Goal: Information Seeking & Learning: Check status

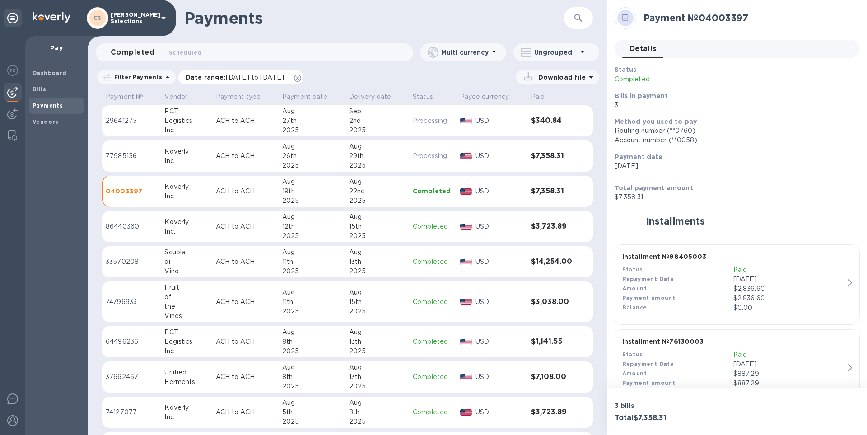
click at [232, 79] on span "[DATE] to [DATE]" at bounding box center [255, 77] width 58 height 7
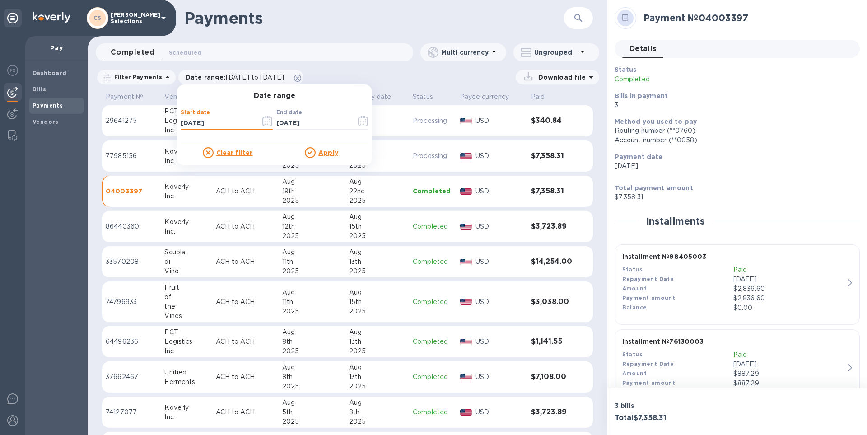
click at [196, 126] on input "[DATE]" at bounding box center [217, 124] width 73 height 14
click at [207, 124] on input "[DATE]" at bounding box center [217, 124] width 73 height 14
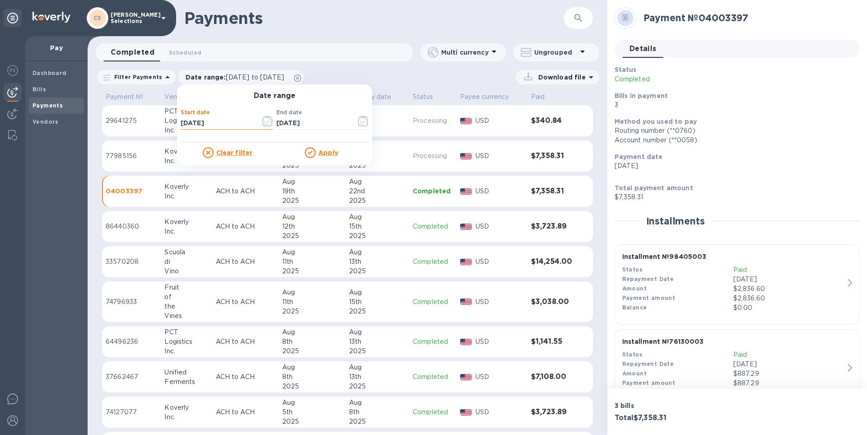
type input "[DATE]"
click at [271, 123] on button "button" at bounding box center [267, 121] width 21 height 22
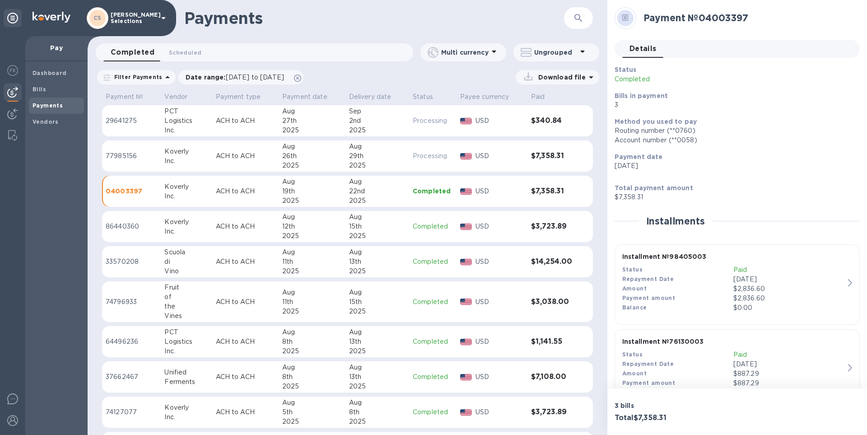
click at [241, 66] on div "Payments ​ Completed 0 Scheduled 0 Multi currency Ungrouped Filter Payments Dat…" at bounding box center [348, 217] width 520 height 435
click at [246, 75] on span "[DATE] to [DATE]" at bounding box center [255, 77] width 58 height 7
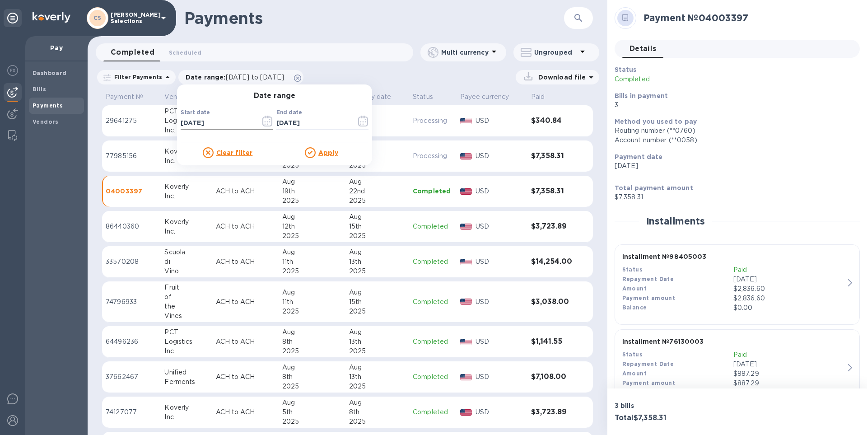
click at [201, 124] on input "[DATE]" at bounding box center [217, 124] width 73 height 14
type input "[DATE]"
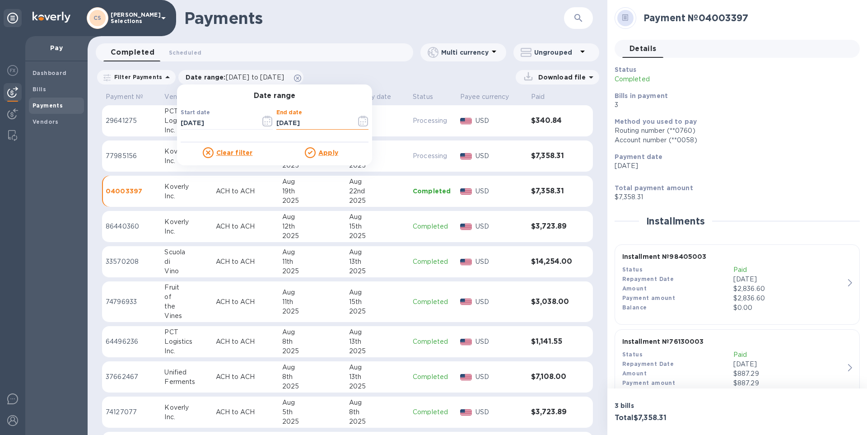
click at [323, 154] on u "Apply" at bounding box center [328, 152] width 20 height 7
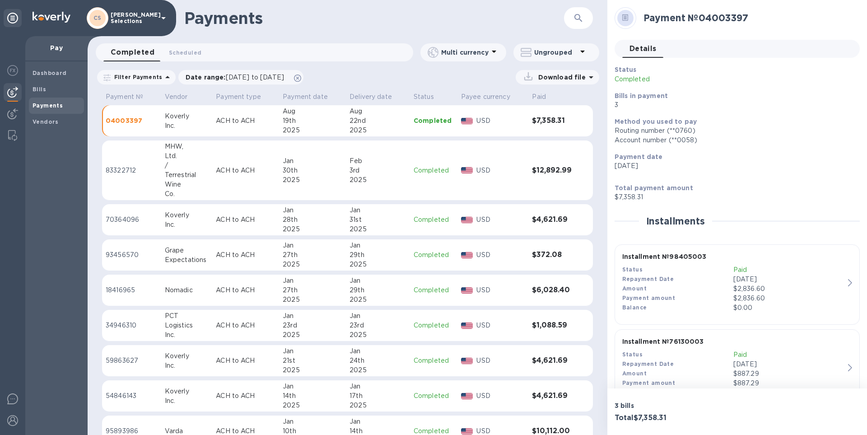
click at [187, 173] on div "Terrestrial" at bounding box center [187, 174] width 44 height 9
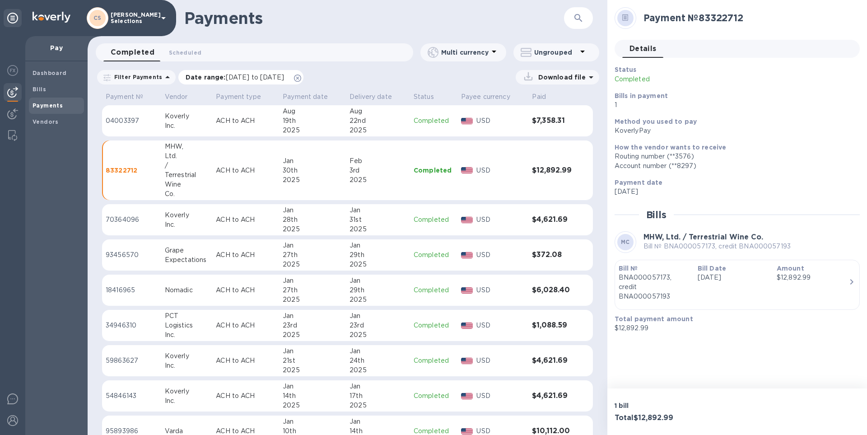
click at [284, 74] on span "[DATE] to [DATE]" at bounding box center [255, 77] width 58 height 7
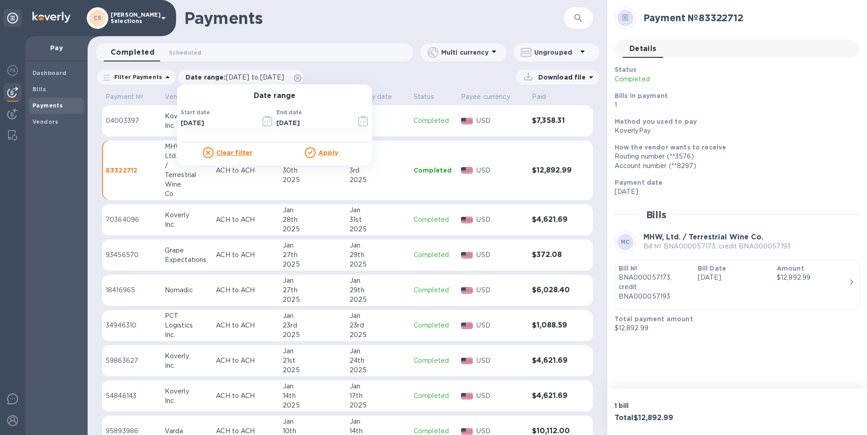
click at [320, 154] on u "Apply" at bounding box center [328, 152] width 20 height 7
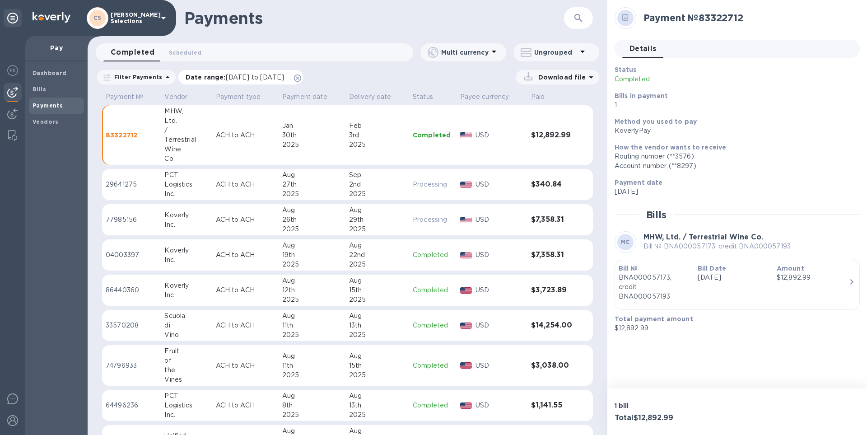
click at [262, 78] on span "[DATE] to [DATE]" at bounding box center [255, 77] width 58 height 7
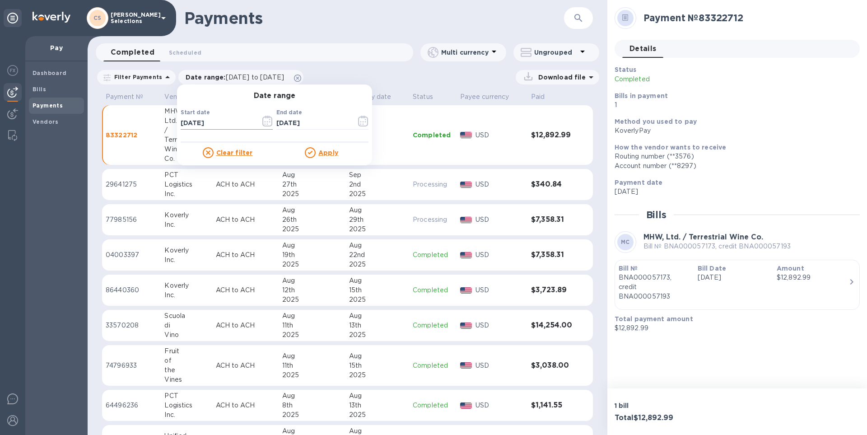
click at [196, 125] on input "[DATE]" at bounding box center [217, 124] width 73 height 14
type input "[DATE]"
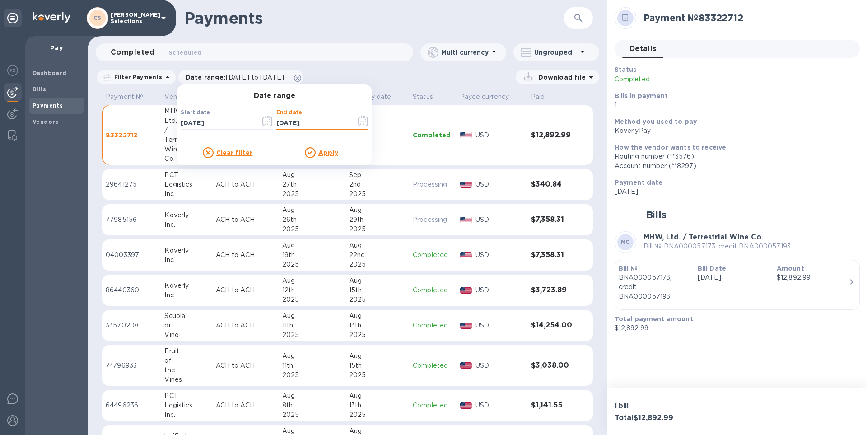
click at [319, 153] on u "Apply" at bounding box center [328, 152] width 20 height 7
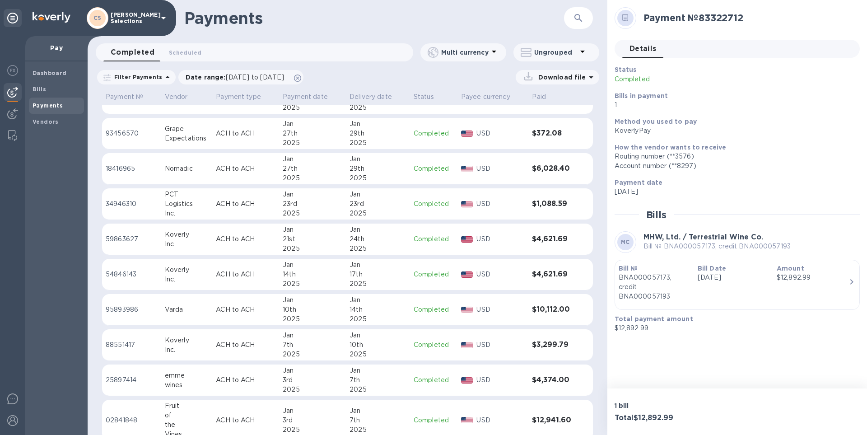
scroll to position [100, 0]
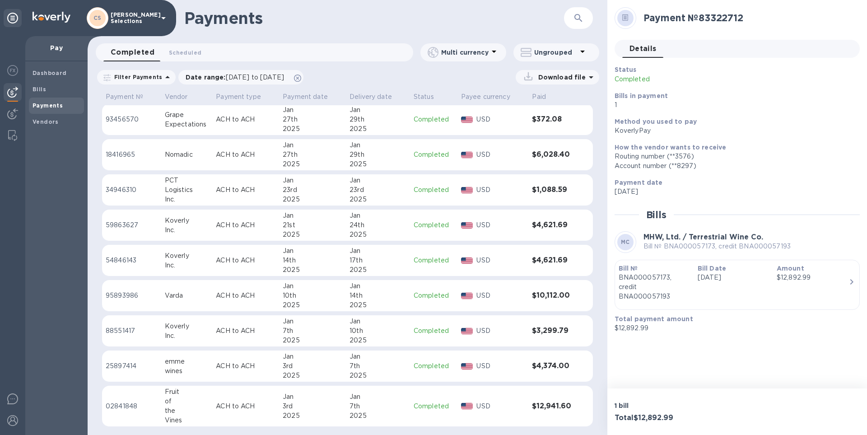
click at [214, 197] on td "ACH to ACH" at bounding box center [245, 331] width 67 height 32
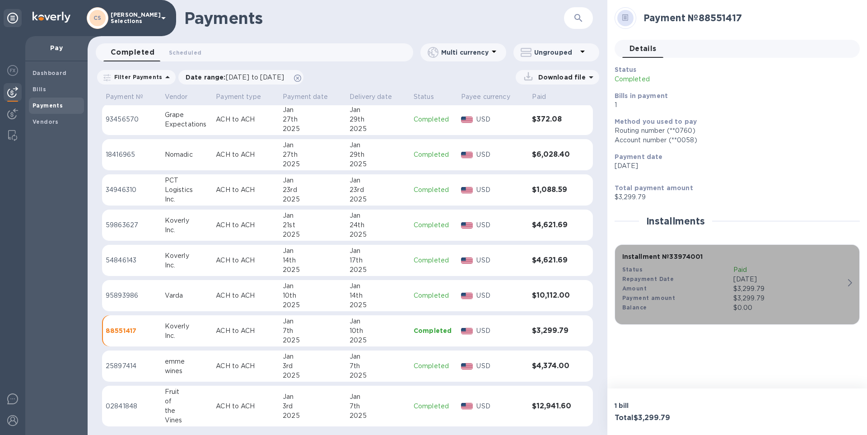
click at [430, 197] on b "Installment № 33974001" at bounding box center [662, 256] width 81 height 7
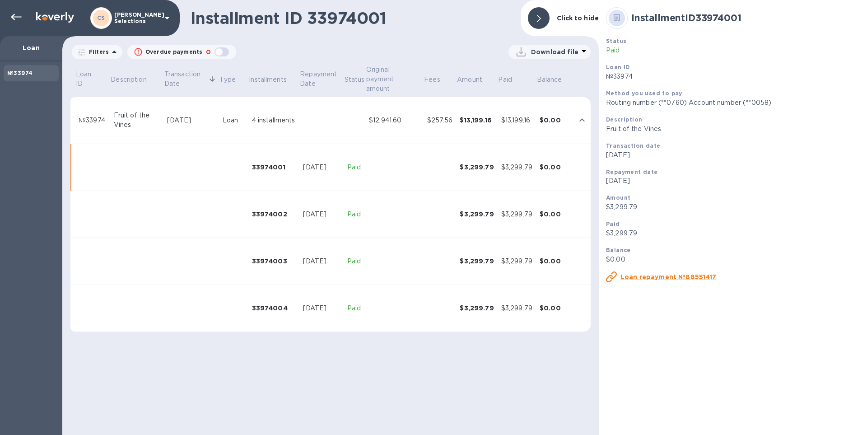
click at [287, 197] on div "33974002" at bounding box center [274, 214] width 44 height 9
click at [263, 197] on td "33974003" at bounding box center [273, 261] width 51 height 47
click at [292, 174] on td "33974001" at bounding box center [273, 167] width 51 height 47
click at [430, 197] on u "Loan repayment №88551417" at bounding box center [669, 276] width 96 height 7
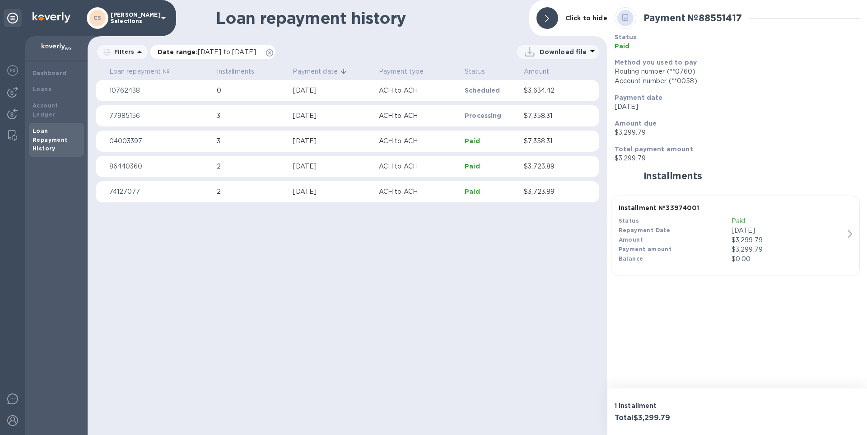
click at [256, 53] on span "[DATE] to [DATE]" at bounding box center [227, 51] width 58 height 7
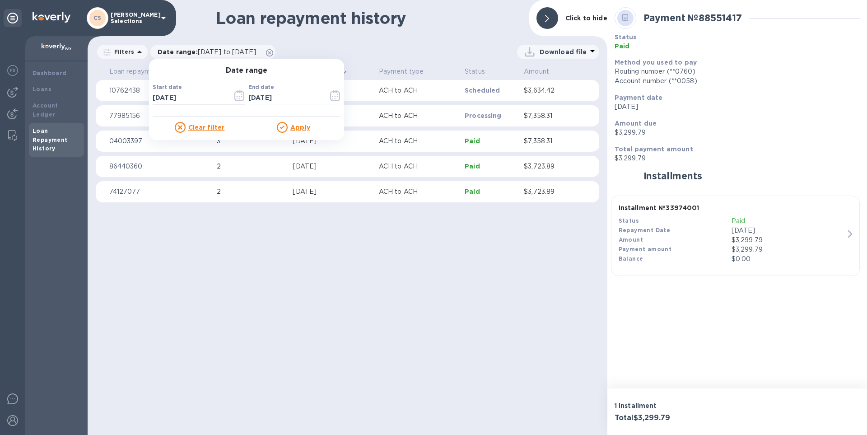
click at [197, 103] on input "[DATE]" at bounding box center [189, 98] width 73 height 14
type input "[DATE]"
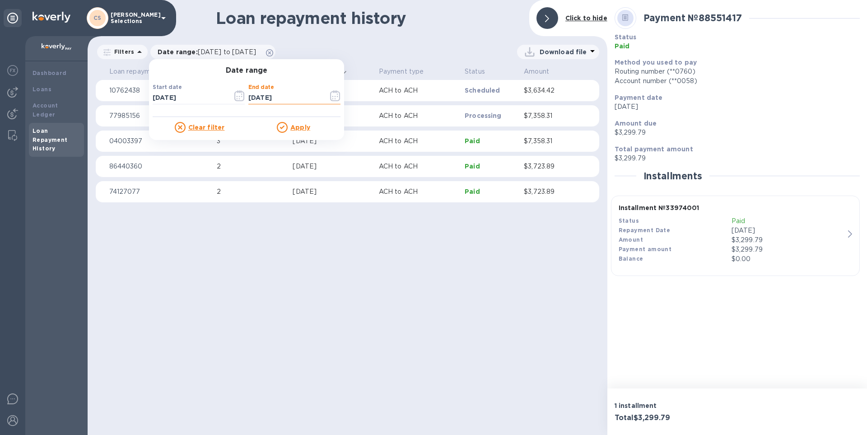
click at [290, 126] on u "Apply" at bounding box center [300, 127] width 20 height 7
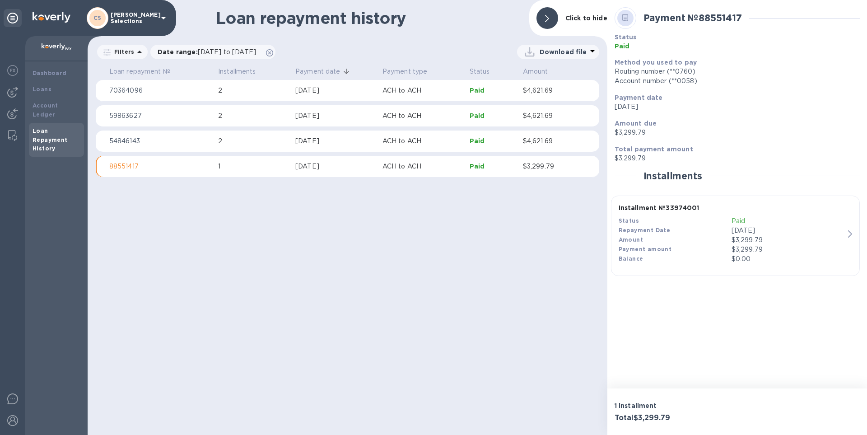
click at [123, 166] on p "88551417" at bounding box center [160, 166] width 102 height 9
click at [329, 164] on div "[DATE]" at bounding box center [335, 166] width 80 height 9
click at [430, 197] on p "Installment № 33974001" at bounding box center [732, 207] width 226 height 9
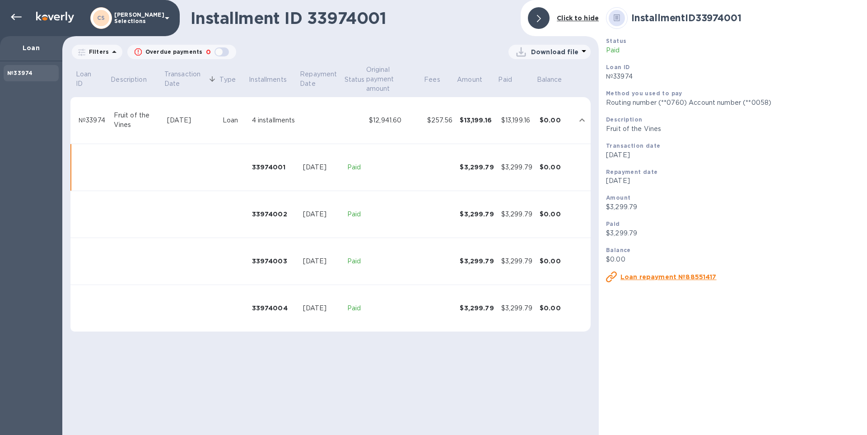
click at [288, 170] on div "33974001" at bounding box center [274, 167] width 44 height 9
click at [23, 18] on div at bounding box center [16, 17] width 18 height 18
click at [14, 14] on icon at bounding box center [16, 17] width 11 height 11
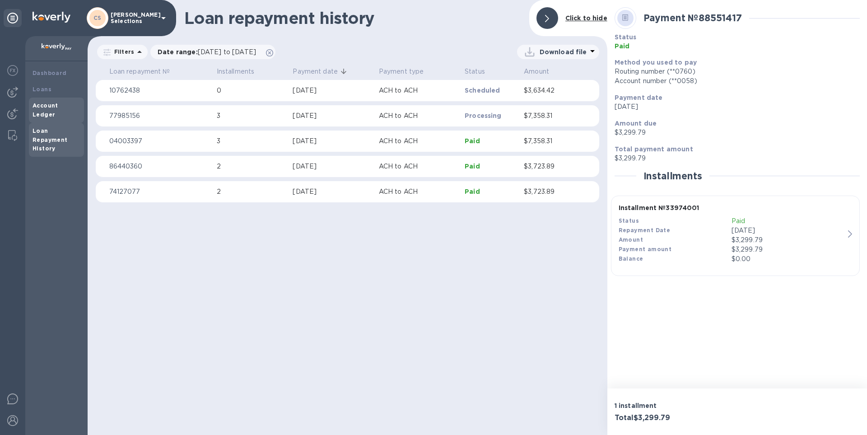
click at [58, 103] on b "Account Ledger" at bounding box center [46, 110] width 26 height 16
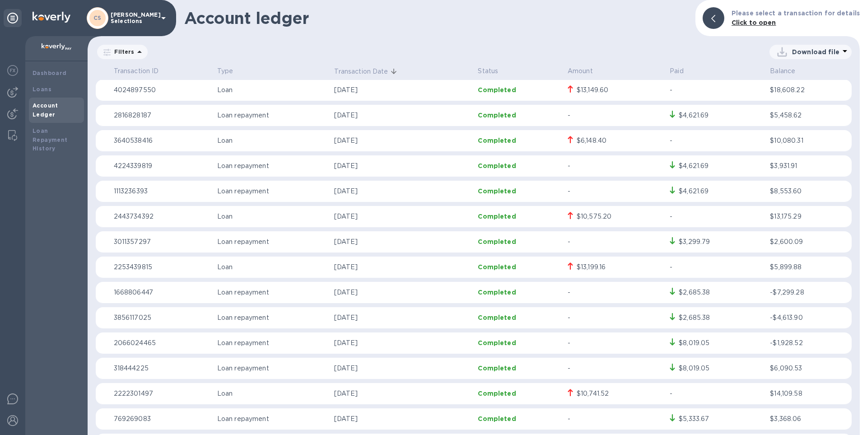
scroll to position [858, 0]
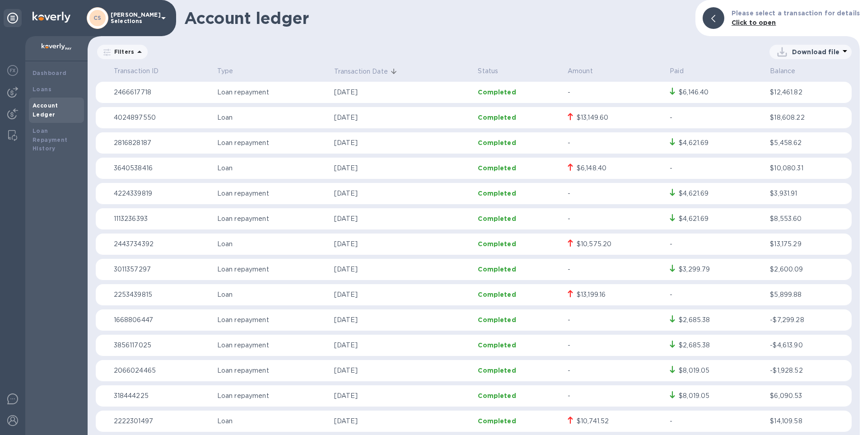
click at [430, 197] on p "[DATE]" at bounding box center [402, 269] width 137 height 9
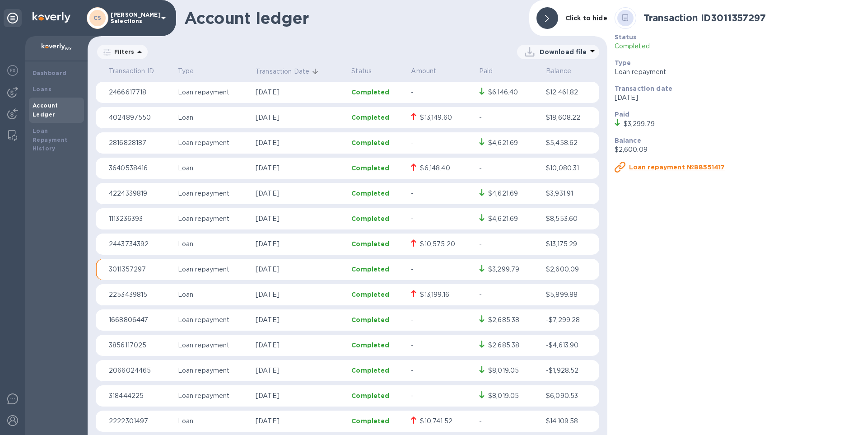
click at [430, 197] on td "-" at bounding box center [441, 219] width 68 height 22
click at [430, 196] on p "-" at bounding box center [441, 193] width 61 height 9
click at [428, 197] on td "$13,199.16" at bounding box center [441, 295] width 68 height 22
click at [149, 197] on p "2253439815" at bounding box center [140, 294] width 62 height 9
click at [430, 168] on u "Loan ID33974" at bounding box center [652, 167] width 47 height 7
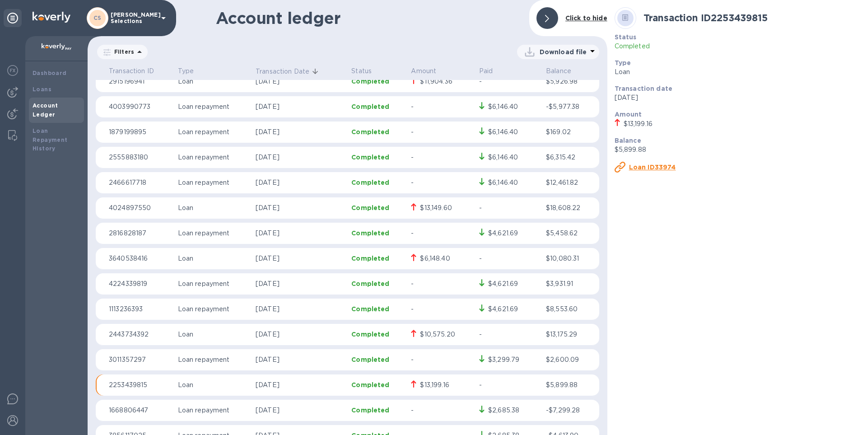
scroll to position [813, 0]
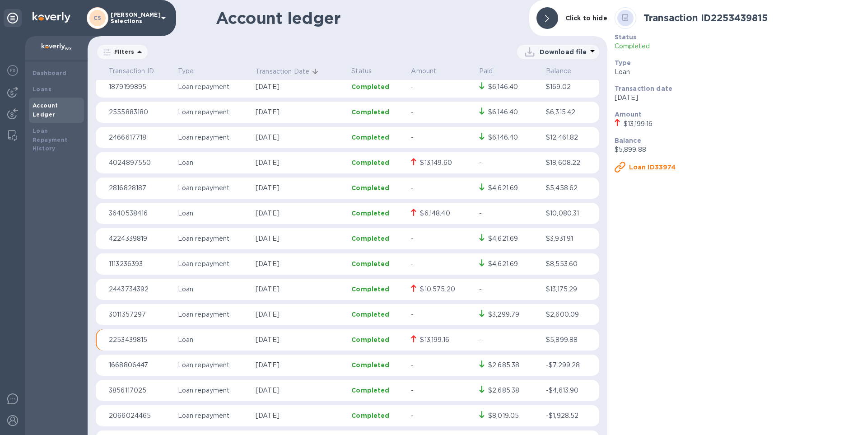
click at [388, 197] on p "Completed" at bounding box center [377, 314] width 52 height 9
click at [391, 197] on td "Completed" at bounding box center [378, 264] width 60 height 22
click at [430, 169] on u "Loan repayment №54846143" at bounding box center [678, 167] width 99 height 7
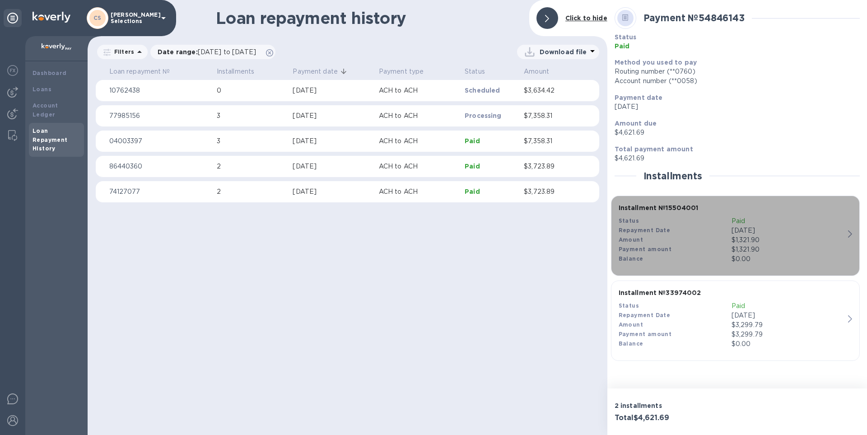
click at [430, 197] on div "Amount" at bounding box center [675, 239] width 113 height 9
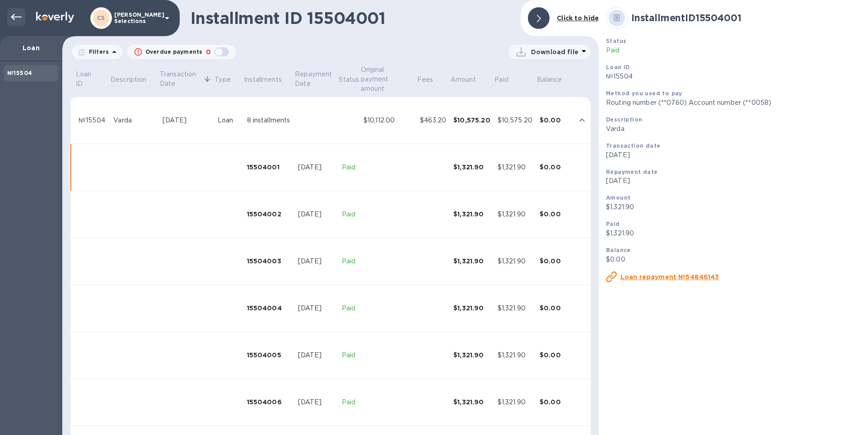
click at [19, 10] on div at bounding box center [16, 17] width 18 height 18
click at [12, 16] on icon at bounding box center [16, 17] width 11 height 6
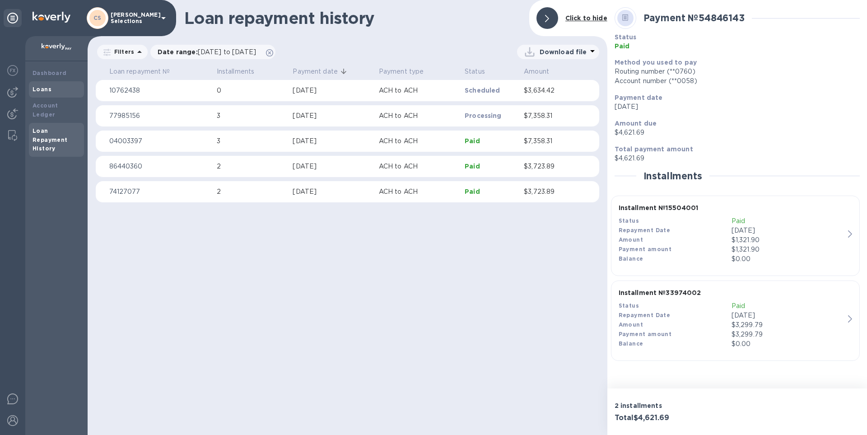
click at [46, 84] on div "Loans" at bounding box center [56, 89] width 55 height 16
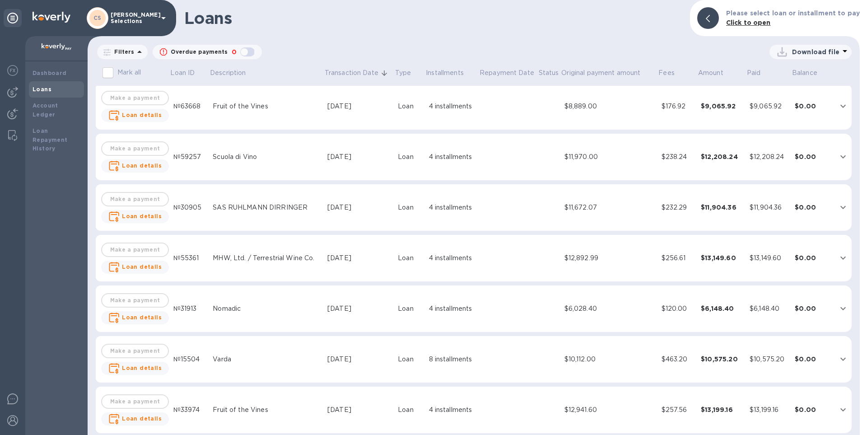
scroll to position [497, 0]
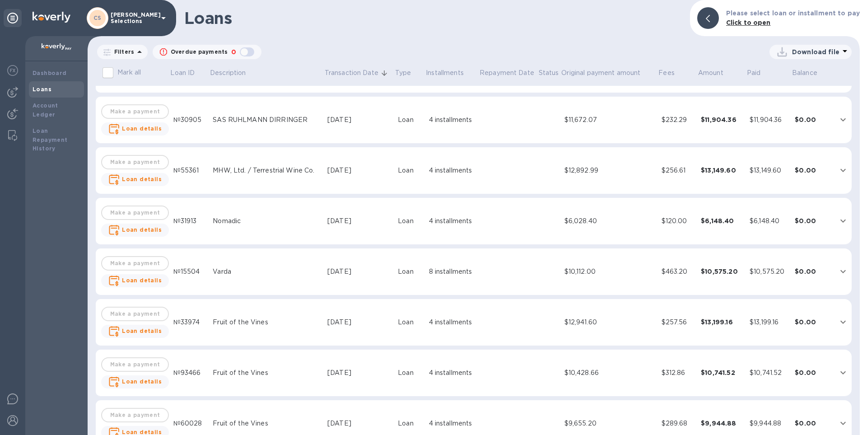
click at [430, 197] on icon "expand row" at bounding box center [843, 322] width 5 height 3
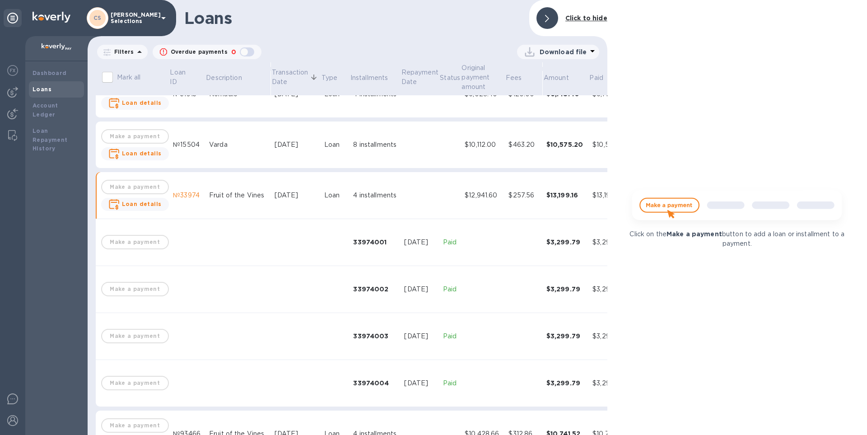
scroll to position [642, 0]
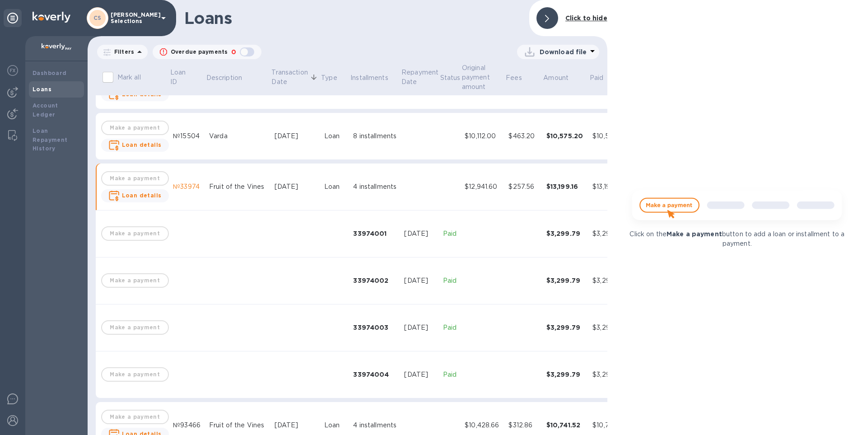
click at [430, 14] on div at bounding box center [548, 18] width 22 height 22
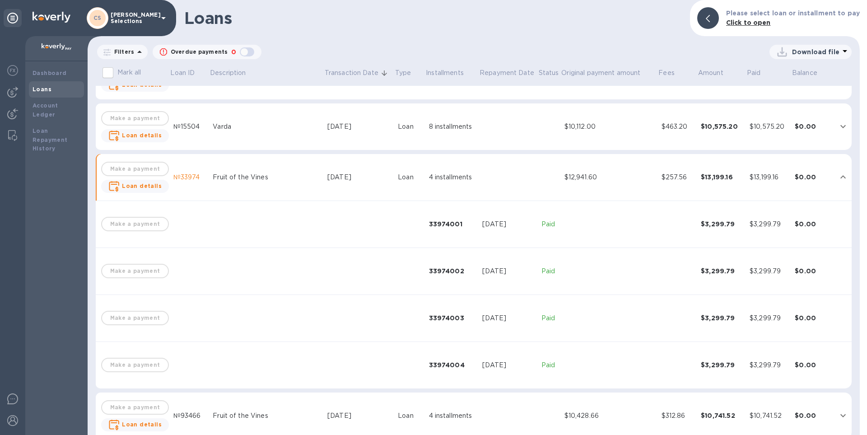
scroll to position [632, 0]
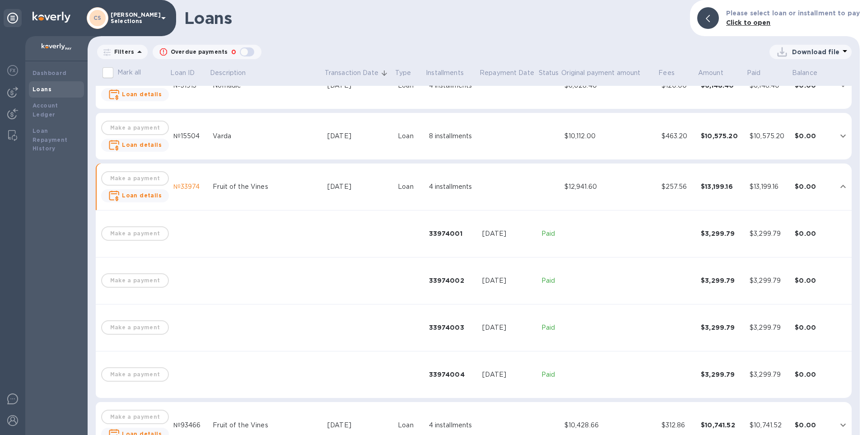
click at [430, 189] on div "$0.00" at bounding box center [813, 186] width 36 height 9
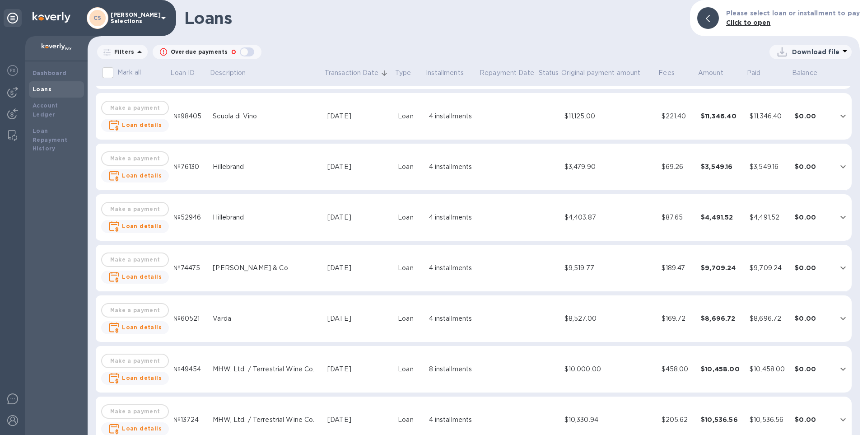
scroll to position [0, 0]
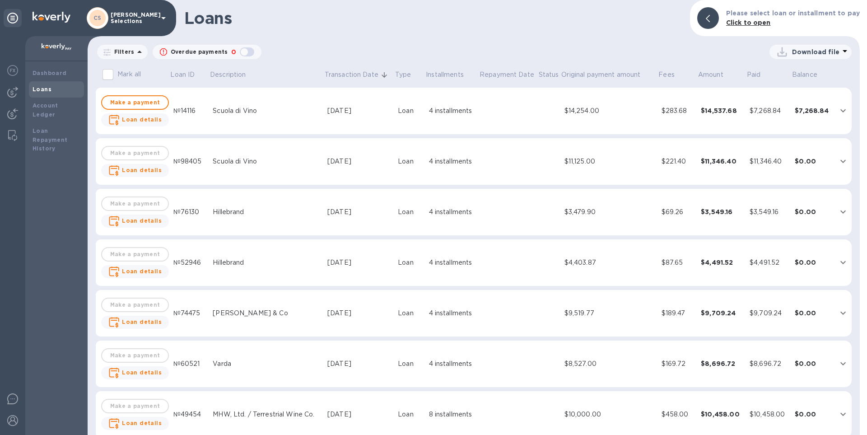
click at [430, 110] on icon "expand row" at bounding box center [843, 110] width 5 height 3
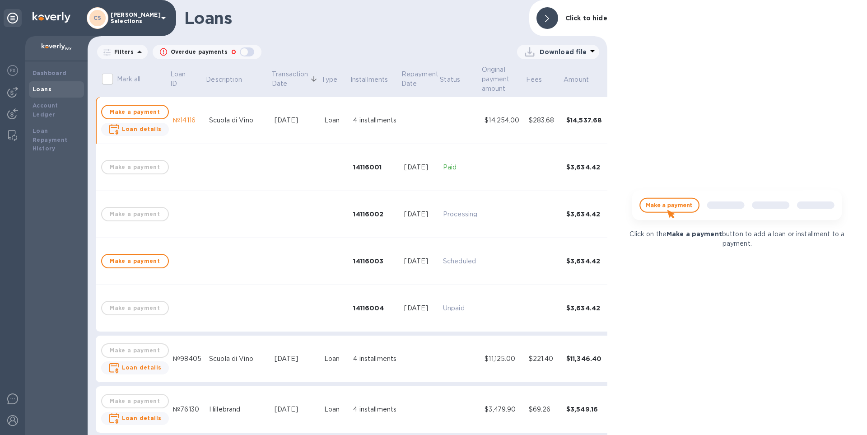
click at [430, 23] on div "Click to hide" at bounding box center [586, 18] width 49 height 17
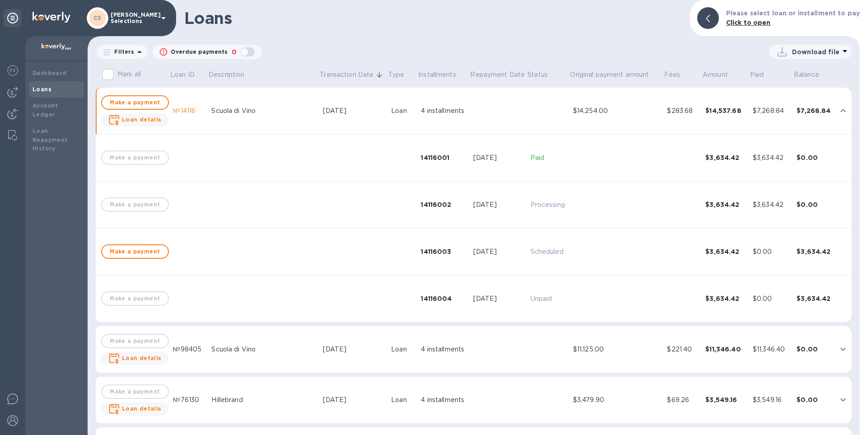
drag, startPoint x: 528, startPoint y: 160, endPoint x: 531, endPoint y: 156, distance: 5.4
click at [430, 160] on p "Paid" at bounding box center [548, 157] width 35 height 9
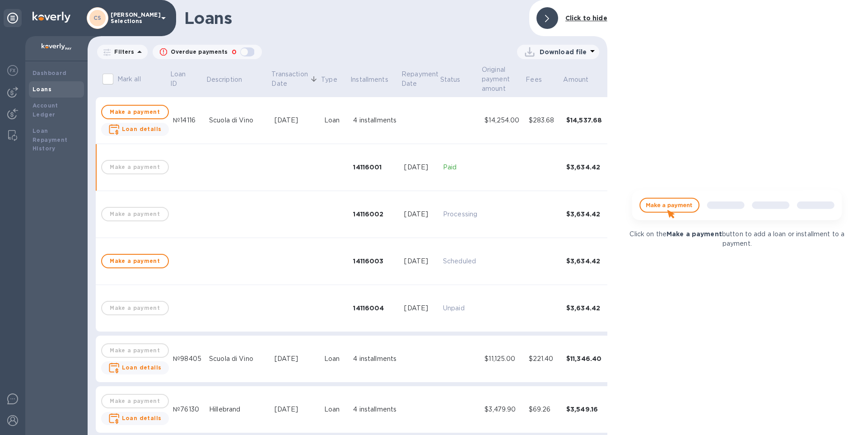
scroll to position [35, 0]
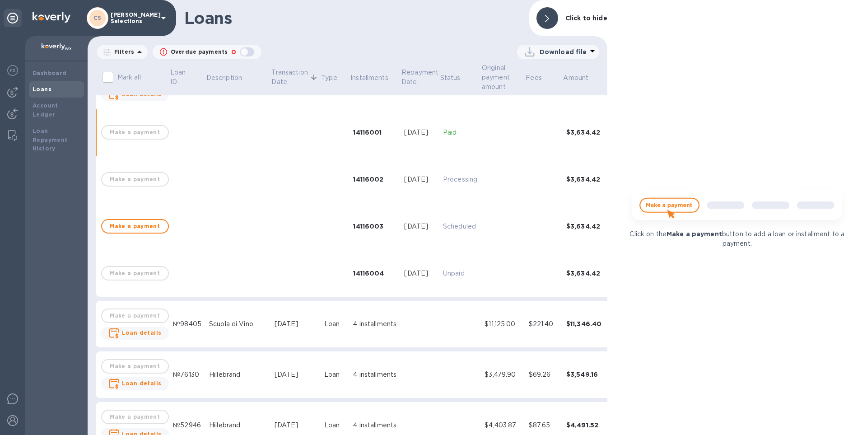
click at [430, 197] on p "Click on the Make a payment button to add a loan or installment to a payment." at bounding box center [737, 238] width 225 height 19
click at [430, 197] on img at bounding box center [737, 209] width 225 height 45
click at [430, 143] on div "Click on the Make a payment button to add a loan or installment to a payment." at bounding box center [738, 217] width 260 height 435
click at [430, 16] on div "Click to hide" at bounding box center [586, 18] width 49 height 17
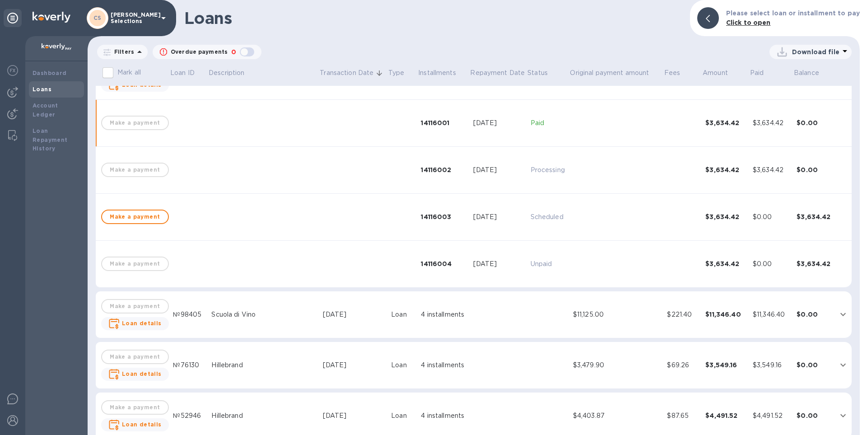
scroll to position [25, 0]
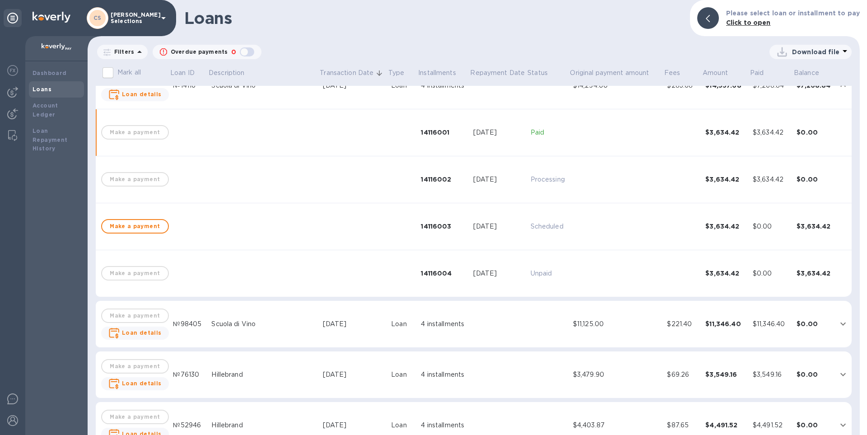
click at [430, 197] on td "14116003" at bounding box center [443, 226] width 52 height 47
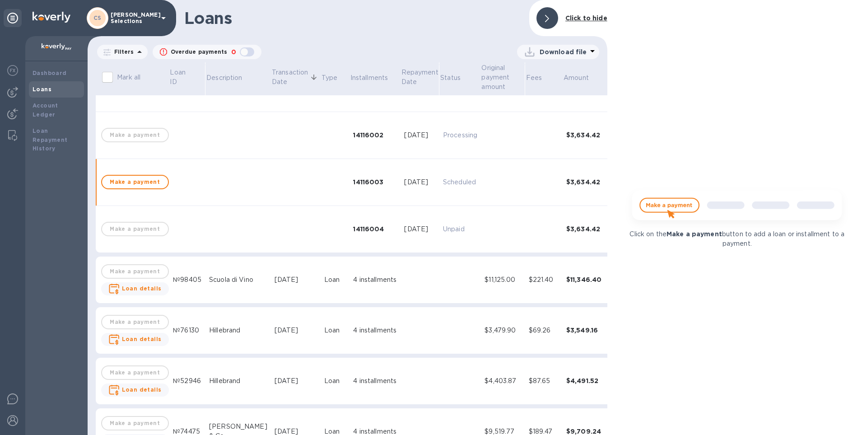
scroll to position [129, 0]
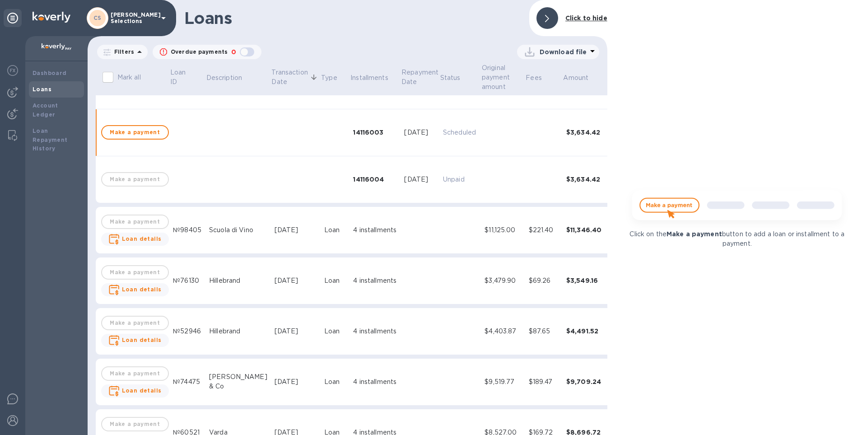
click at [430, 21] on b "Click to hide" at bounding box center [587, 17] width 42 height 7
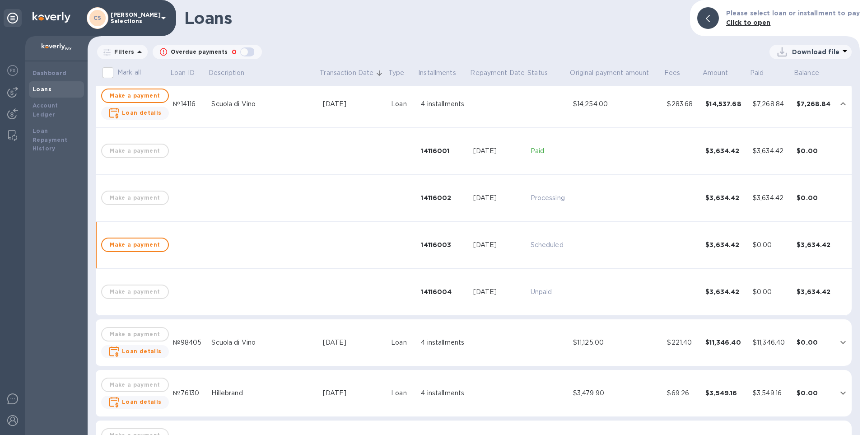
scroll to position [0, 0]
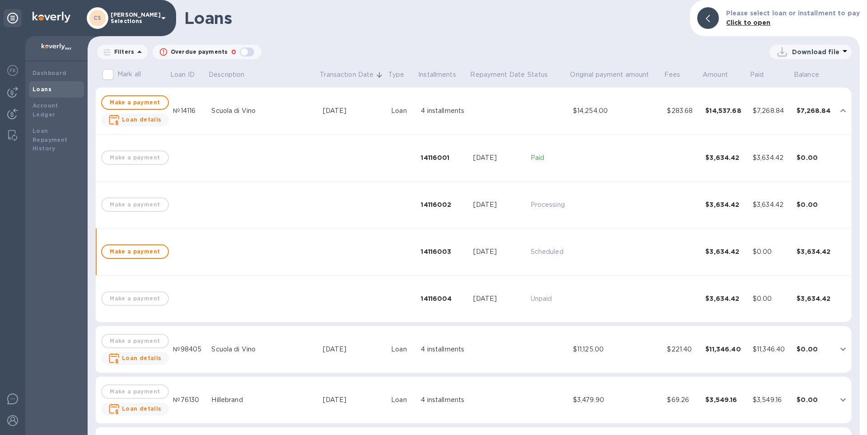
click at [43, 194] on div "Dashboard Loans Account Ledger Loan Repayment History" at bounding box center [56, 248] width 62 height 374
click at [145, 122] on b "Loan details" at bounding box center [142, 119] width 40 height 7
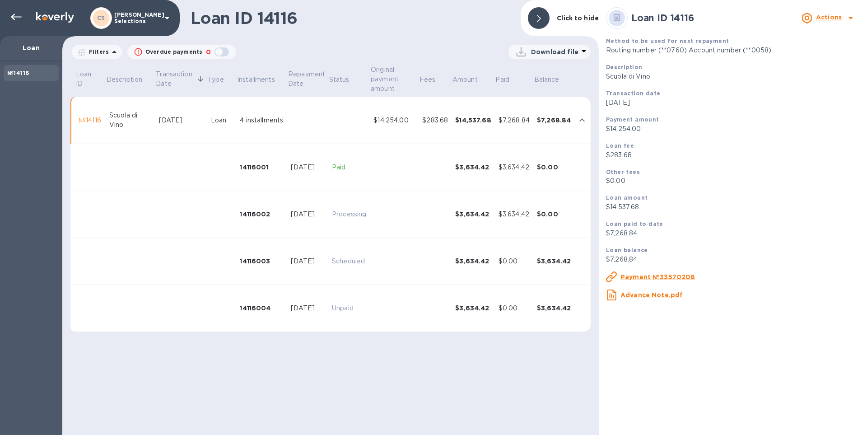
click at [430, 197] on div "Advance Note.pdf" at bounding box center [644, 295] width 77 height 11
click at [11, 18] on icon at bounding box center [16, 17] width 11 height 11
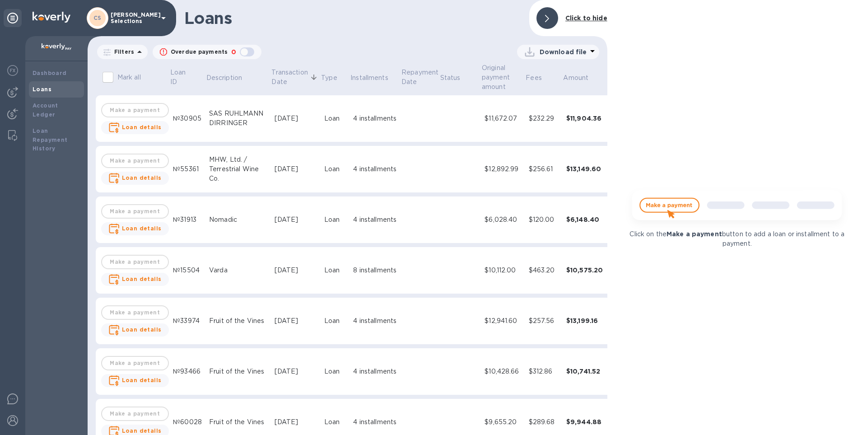
scroll to position [716, 0]
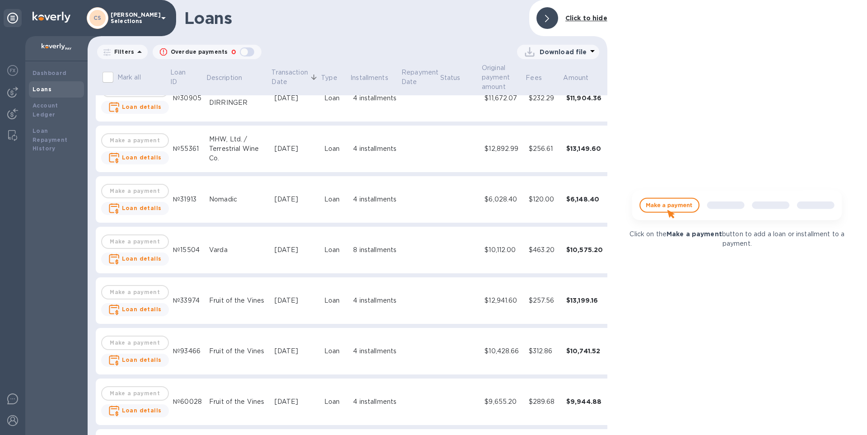
click at [296, 197] on td "[DATE]" at bounding box center [296, 300] width 50 height 47
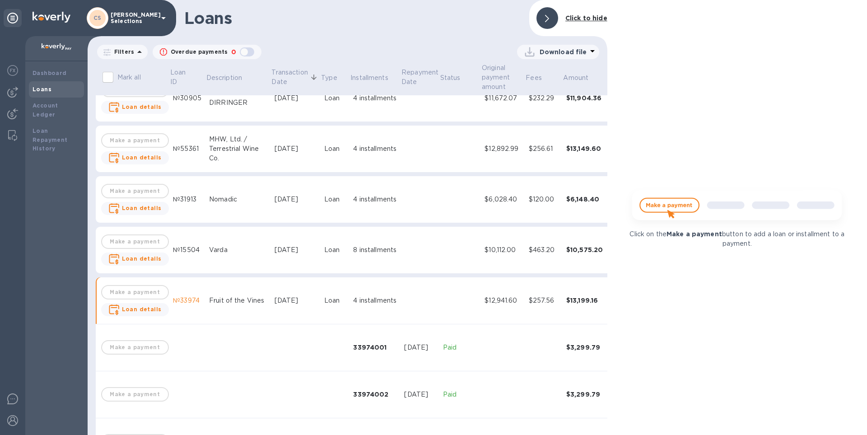
click at [430, 20] on b "Click to hide" at bounding box center [587, 17] width 42 height 7
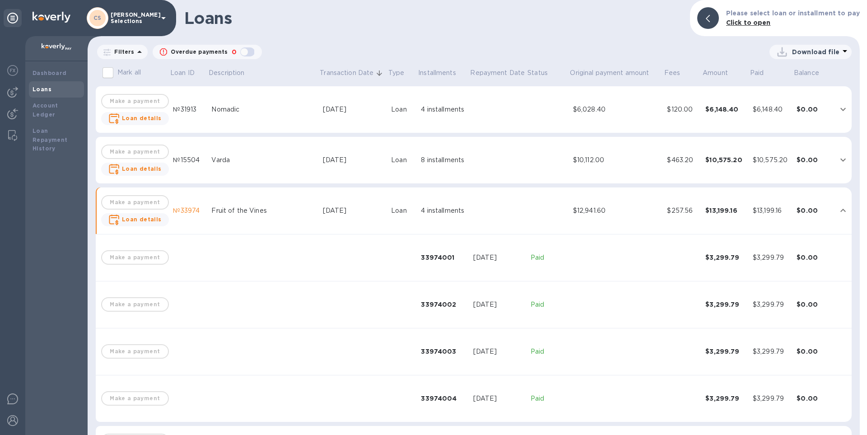
scroll to position [797, 0]
click at [430, 166] on button "expand row" at bounding box center [844, 160] width 14 height 14
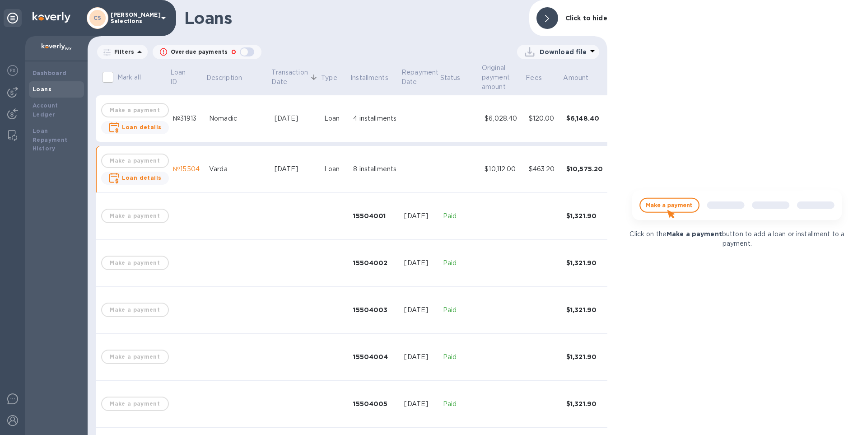
scroll to position [806, 0]
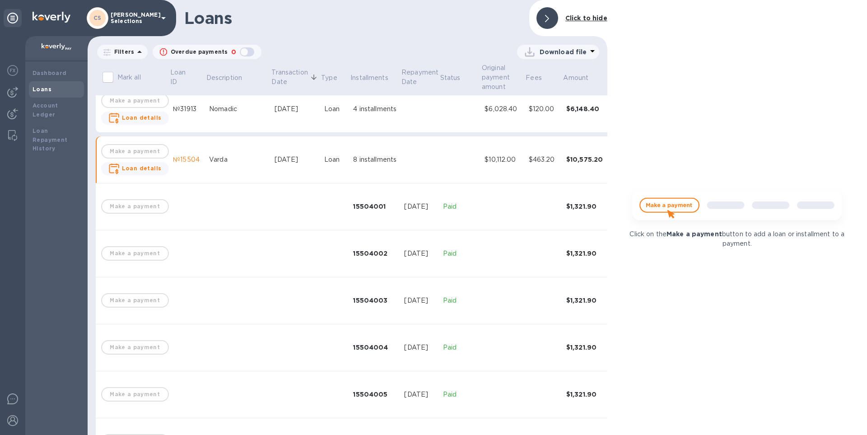
click at [430, 16] on b "Click to hide" at bounding box center [587, 17] width 42 height 7
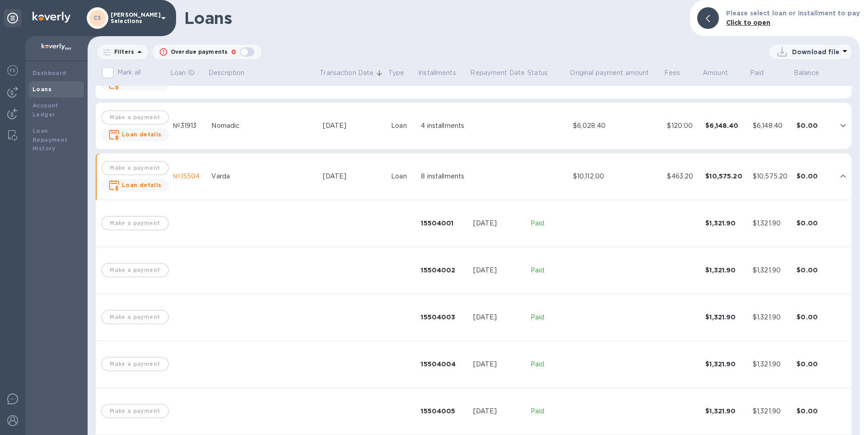
scroll to position [752, 0]
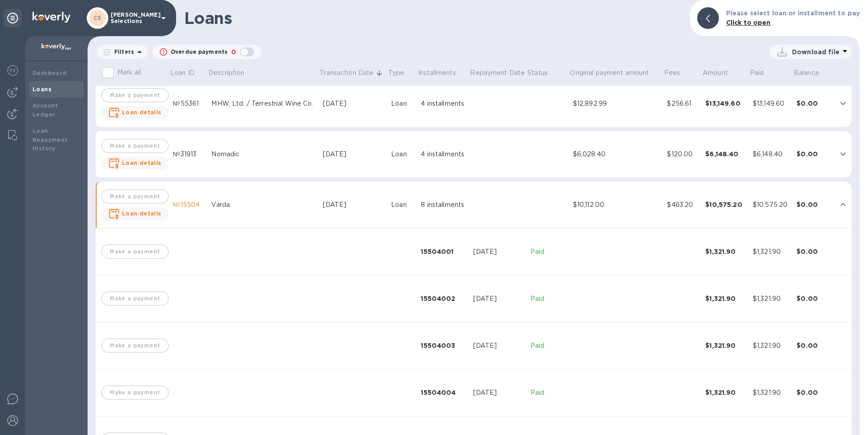
click at [430, 197] on div "$10,112.00" at bounding box center [616, 204] width 87 height 9
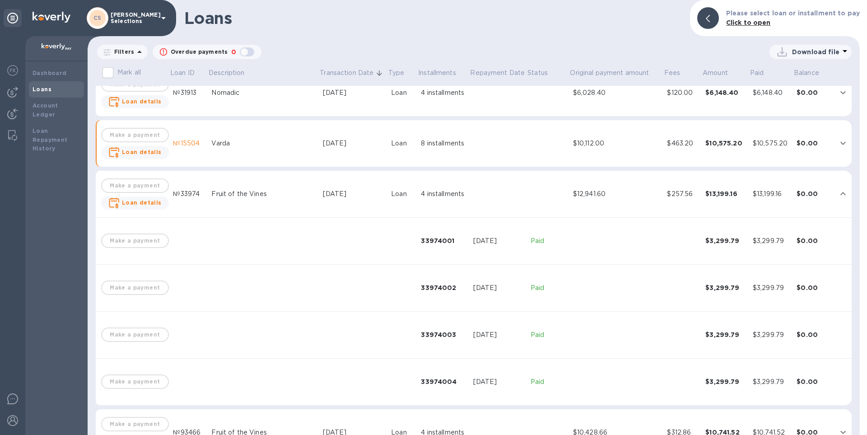
scroll to position [797, 0]
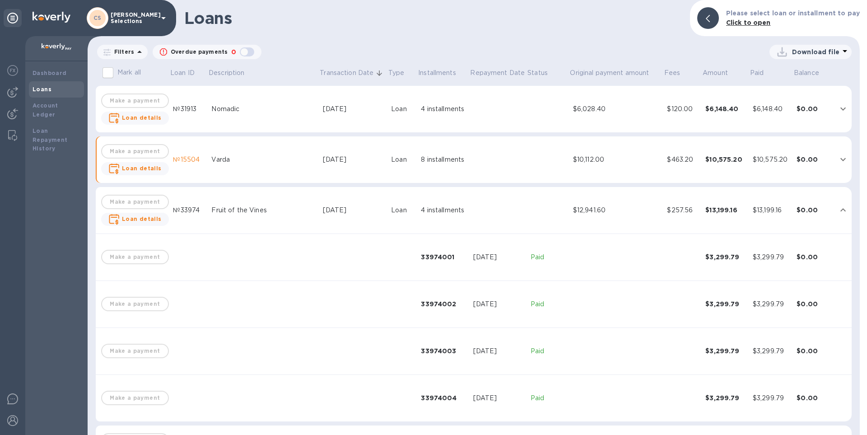
click at [430, 197] on icon "expand row" at bounding box center [843, 210] width 11 height 11
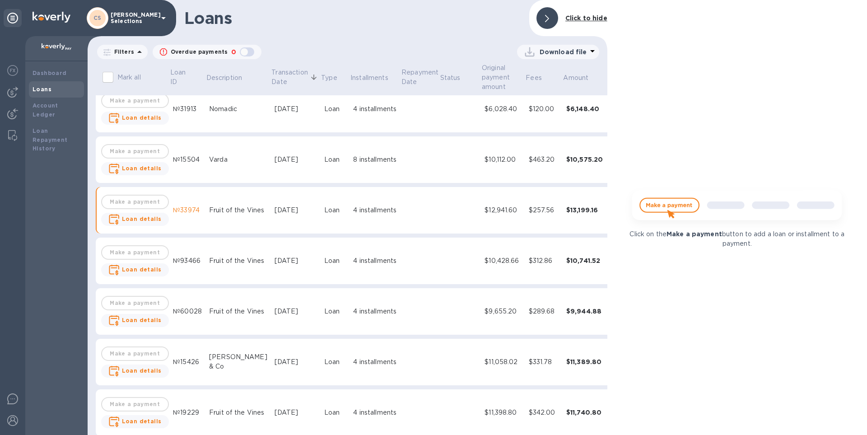
scroll to position [942, 0]
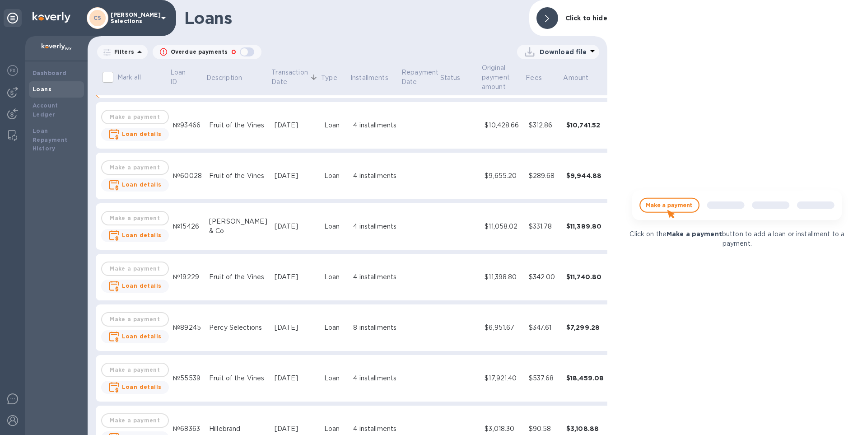
click at [430, 20] on b "Click to hide" at bounding box center [587, 17] width 42 height 7
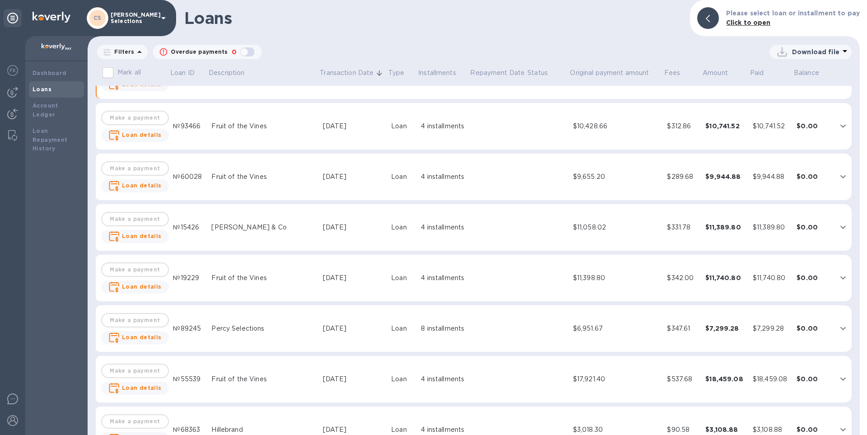
scroll to position [887, 0]
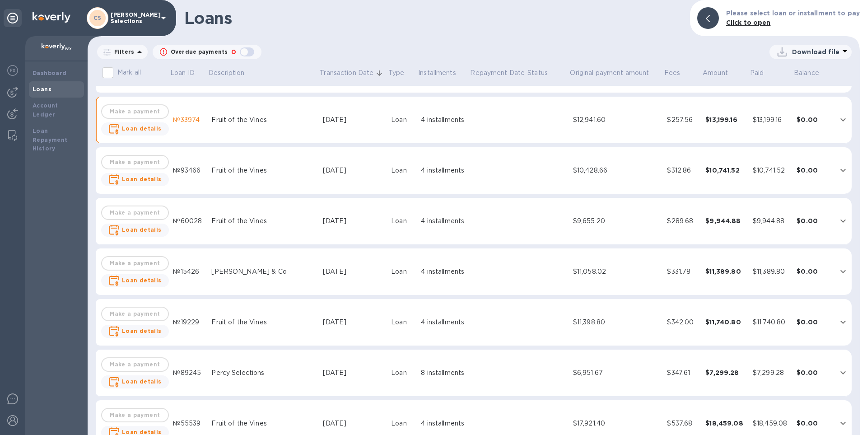
click at [130, 55] on p "Filters" at bounding box center [122, 52] width 23 height 8
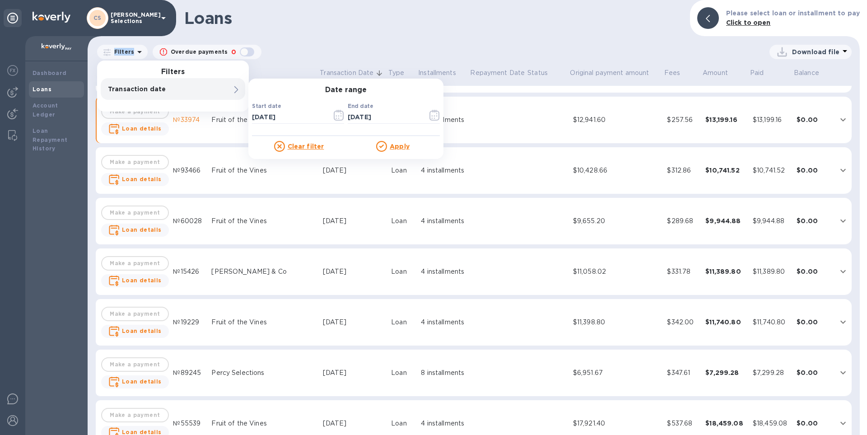
click at [159, 86] on p "Transaction date" at bounding box center [157, 88] width 99 height 9
click at [271, 116] on input "[DATE]" at bounding box center [288, 117] width 73 height 14
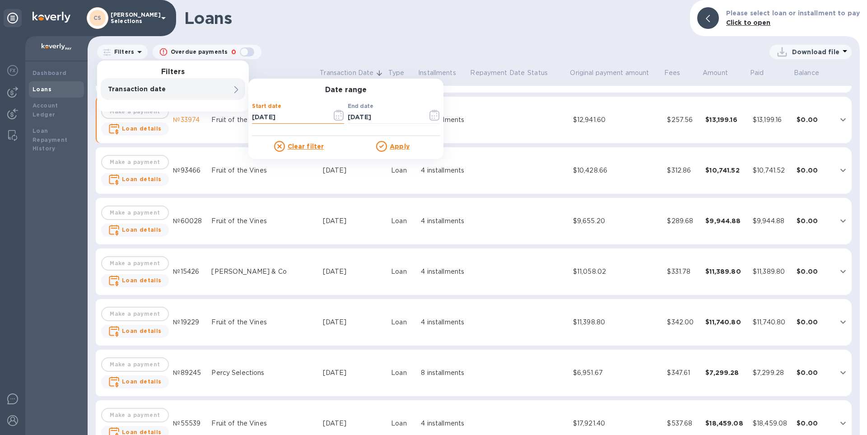
type input "[DATE]"
click at [379, 147] on icon at bounding box center [381, 146] width 11 height 11
click at [395, 147] on u "Apply" at bounding box center [400, 146] width 20 height 7
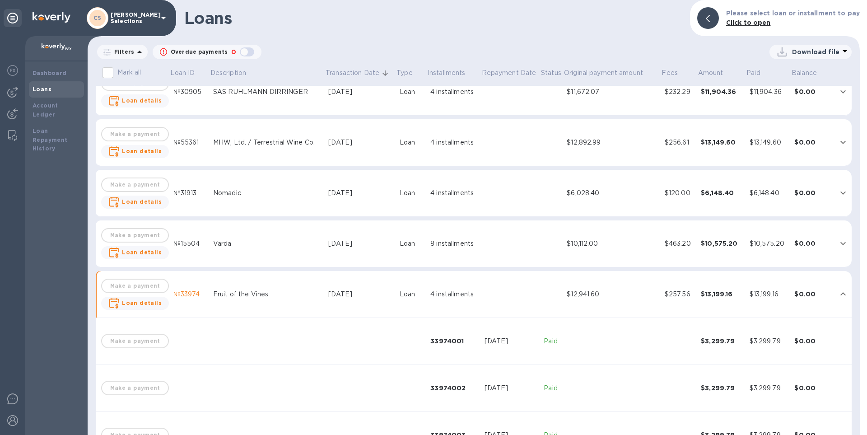
scroll to position [603, 0]
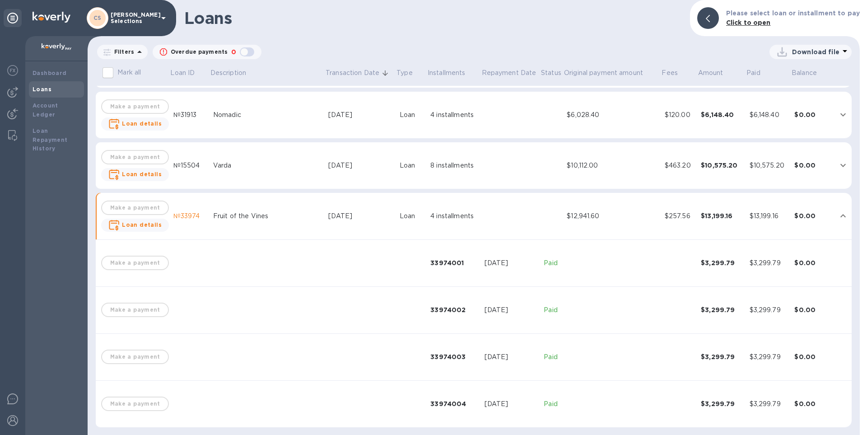
click at [430, 197] on td "$13,199.16" at bounding box center [721, 216] width 48 height 47
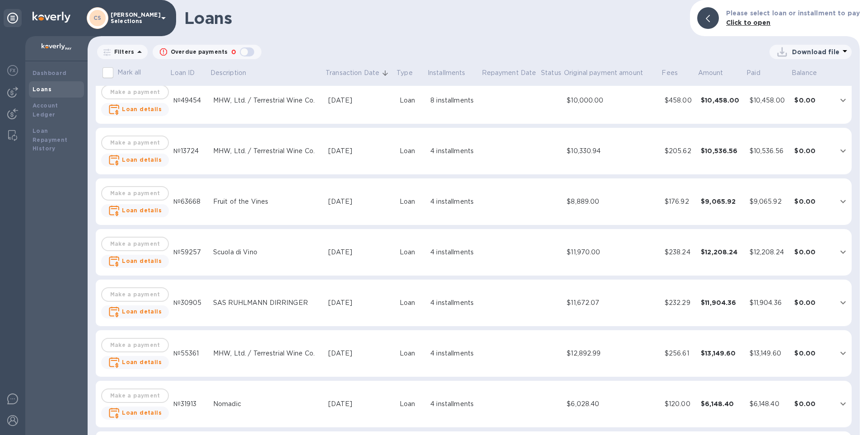
scroll to position [234, 0]
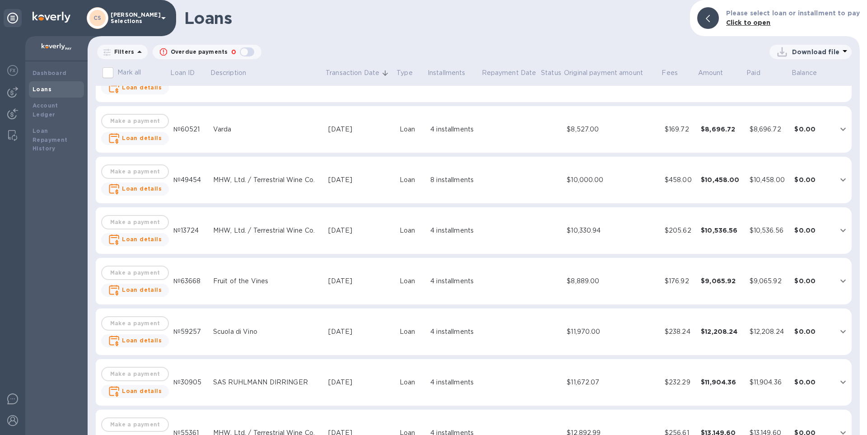
click at [430, 197] on div "$8,889.00" at bounding box center [612, 280] width 90 height 9
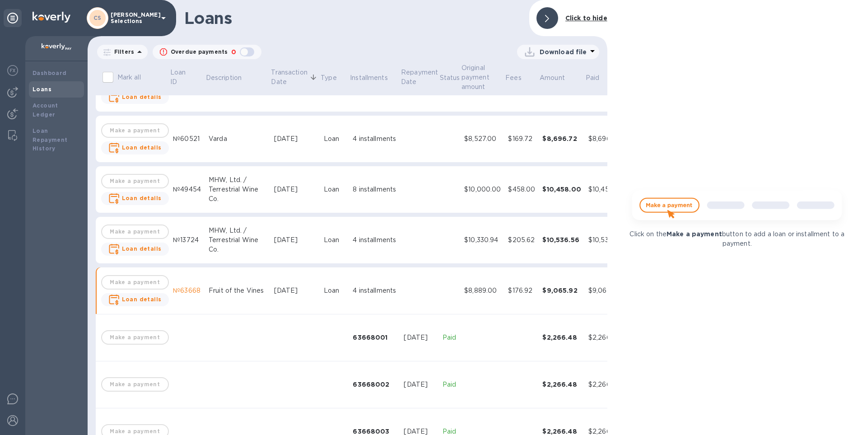
scroll to position [244, 0]
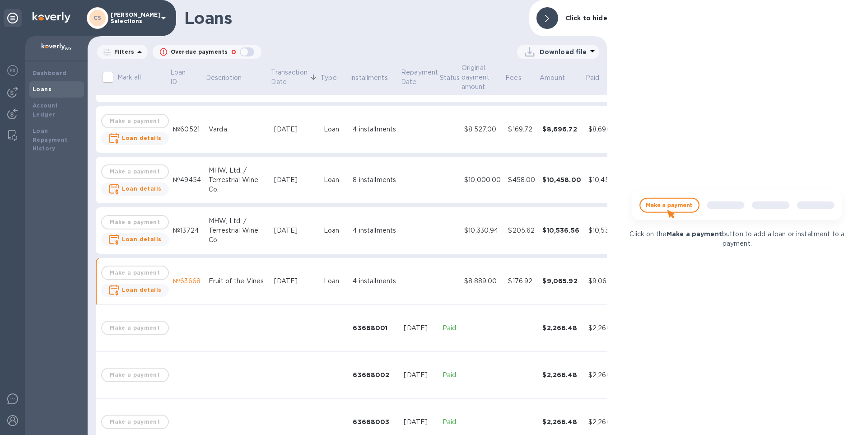
click at [430, 12] on div "Click to hide" at bounding box center [586, 18] width 49 height 17
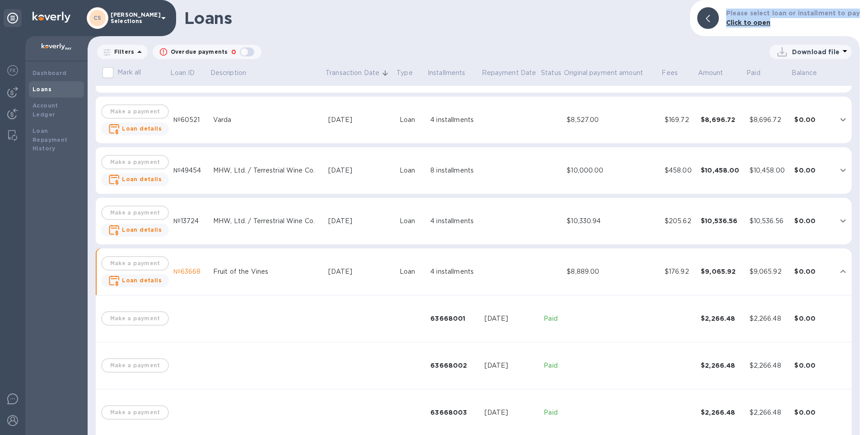
scroll to position [234, 0]
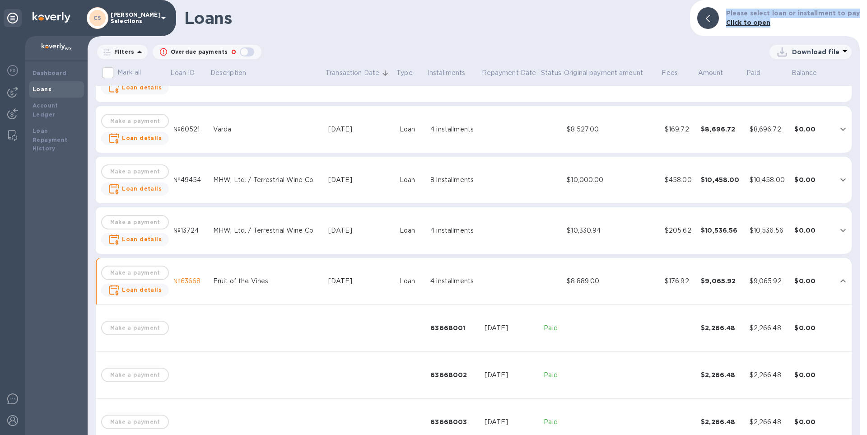
click at [430, 197] on icon "expand row" at bounding box center [843, 281] width 11 height 11
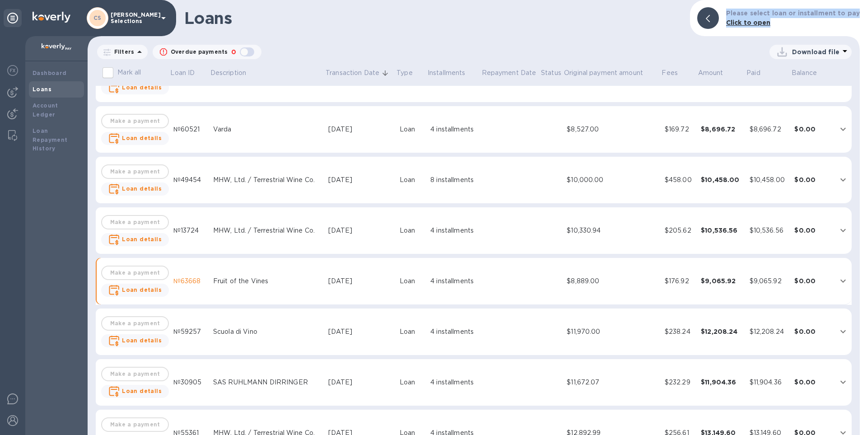
scroll to position [415, 0]
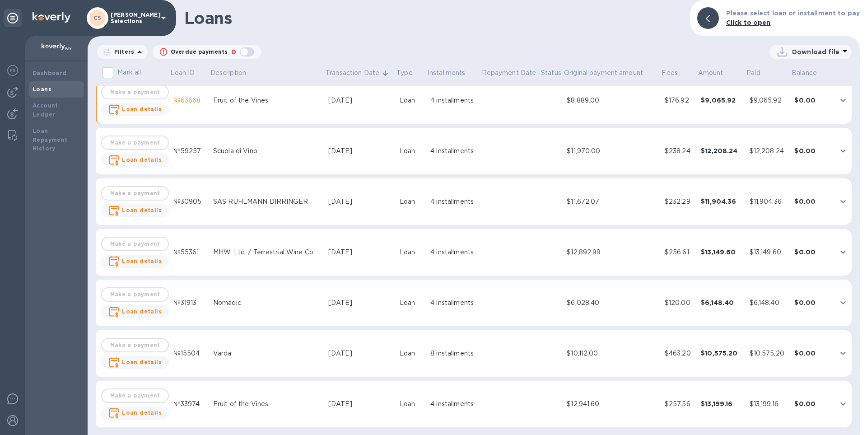
click at [430, 197] on td "$12,941.60" at bounding box center [612, 404] width 98 height 47
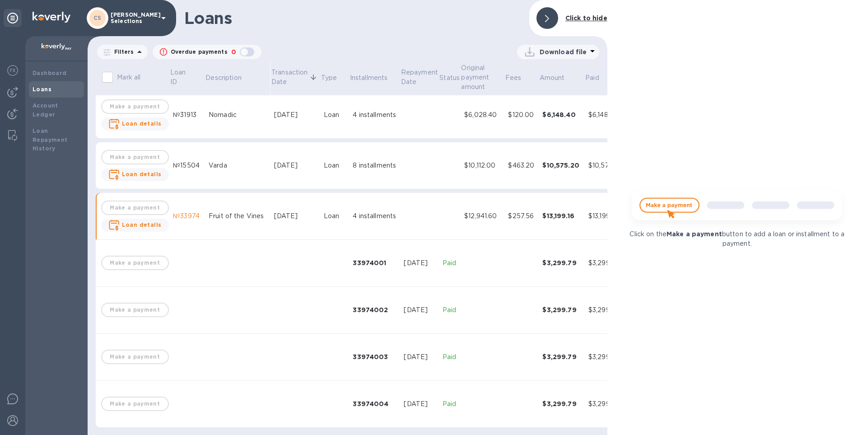
scroll to position [619, 0]
click at [430, 19] on div "Click to hide" at bounding box center [586, 18] width 49 height 17
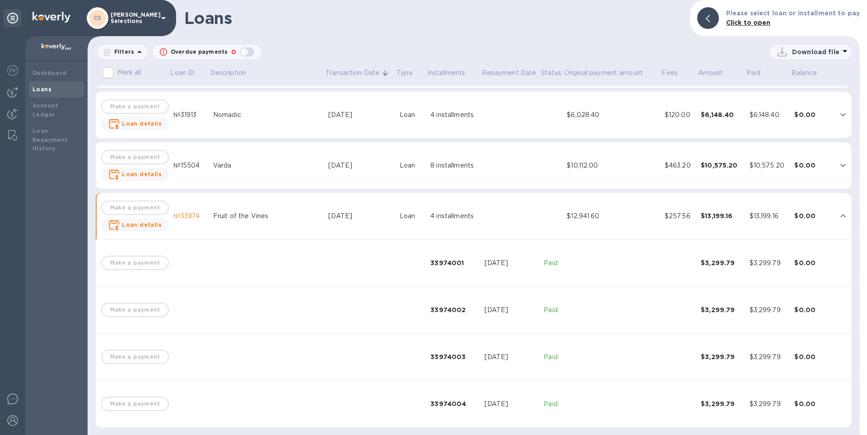
scroll to position [603, 0]
click at [430, 197] on icon "expand row" at bounding box center [843, 216] width 11 height 11
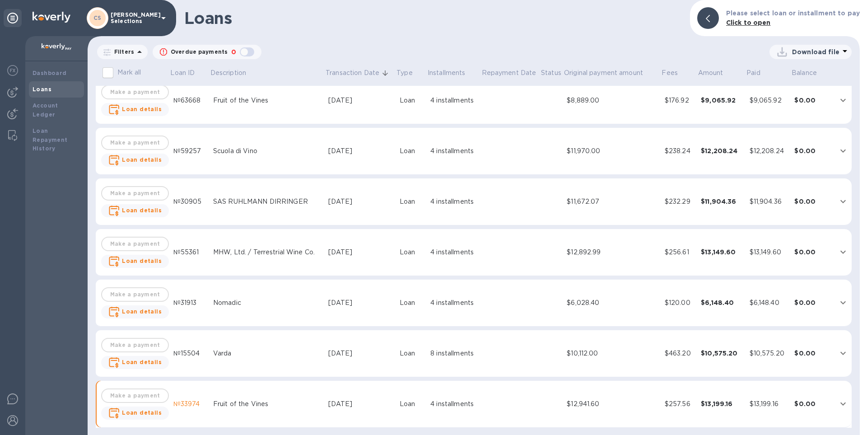
scroll to position [415, 0]
drag, startPoint x: 595, startPoint y: 352, endPoint x: 501, endPoint y: 254, distance: 136.1
click at [430, 197] on div "$10,112.00" at bounding box center [612, 353] width 90 height 9
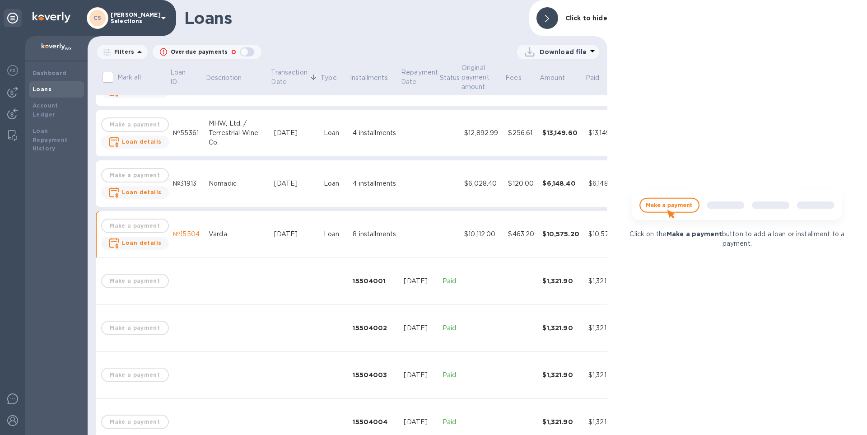
scroll to position [605, 0]
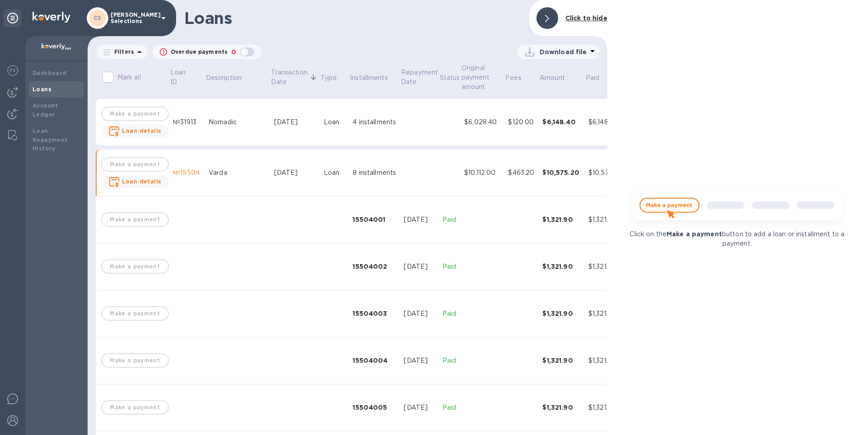
click at [430, 24] on div at bounding box center [548, 18] width 22 height 22
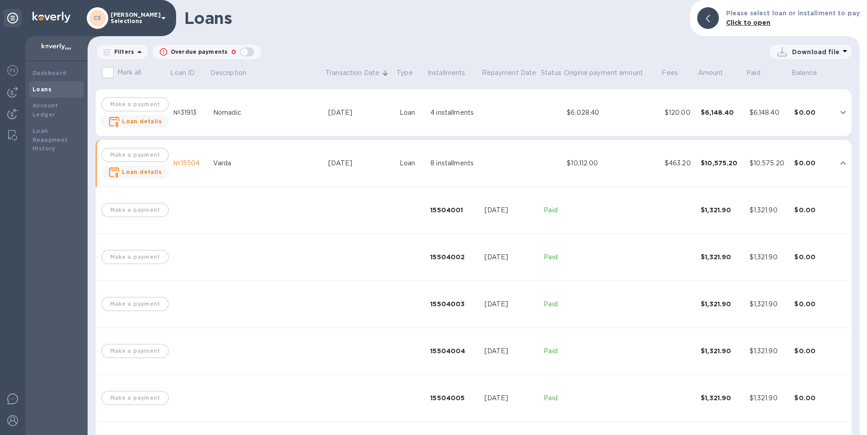
scroll to position [596, 0]
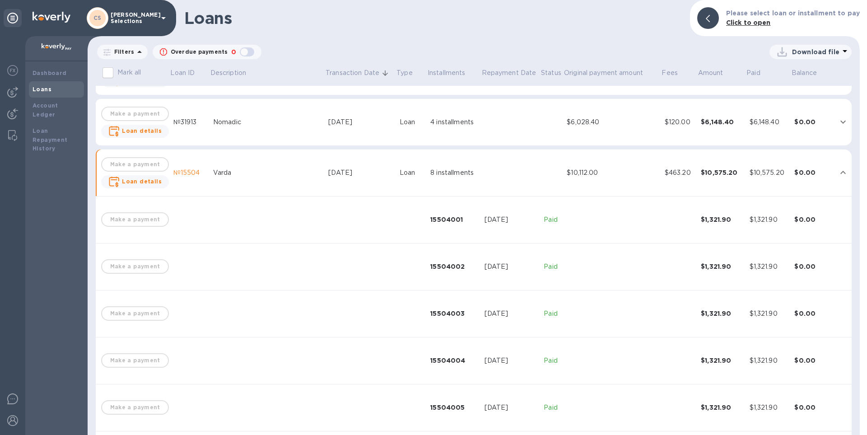
click at [430, 170] on td "$0.00" at bounding box center [813, 173] width 44 height 47
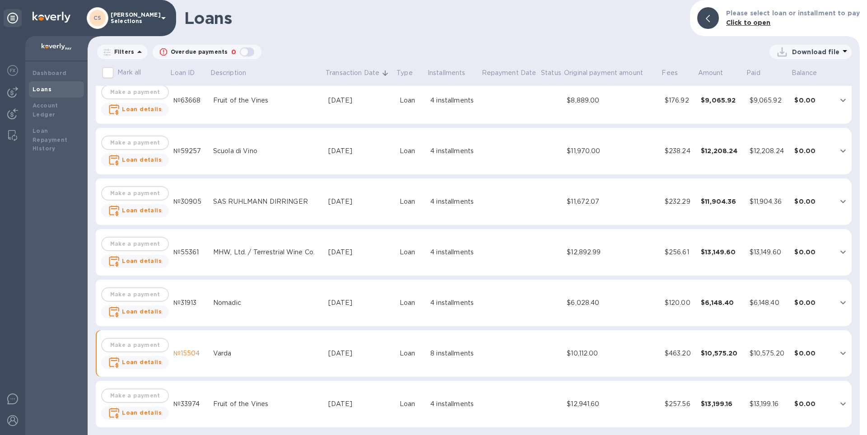
click at [430, 197] on td at bounding box center [551, 303] width 23 height 47
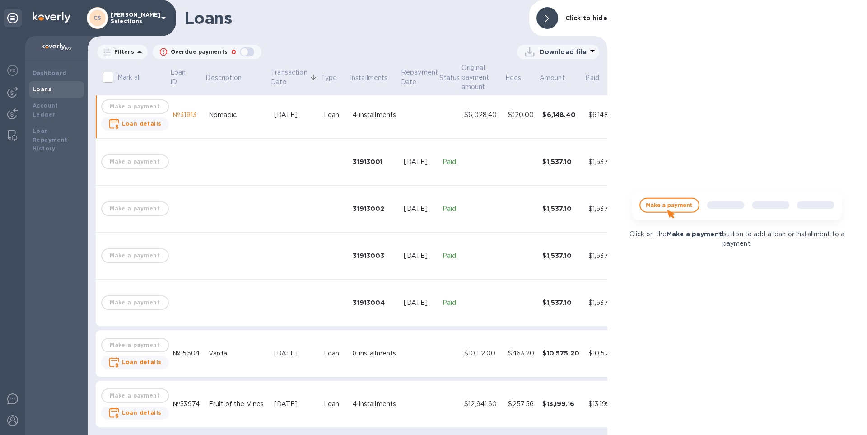
scroll to position [574, 0]
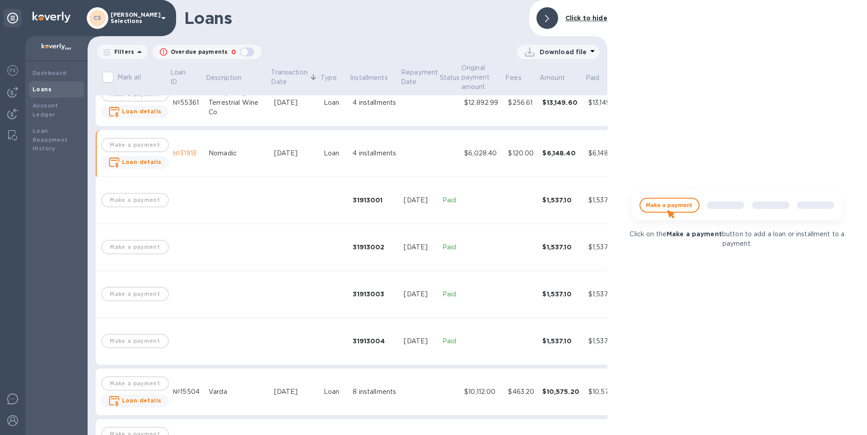
click at [430, 17] on div "Click to hide" at bounding box center [586, 18] width 49 height 17
click at [430, 22] on icon at bounding box center [547, 18] width 4 height 7
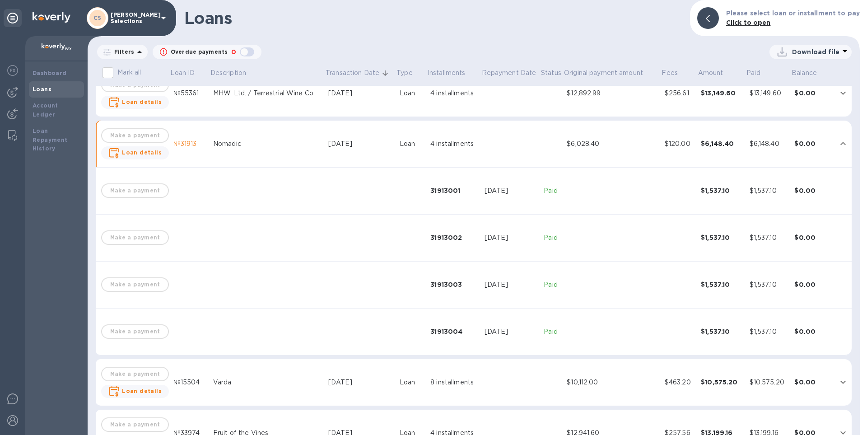
scroll to position [565, 0]
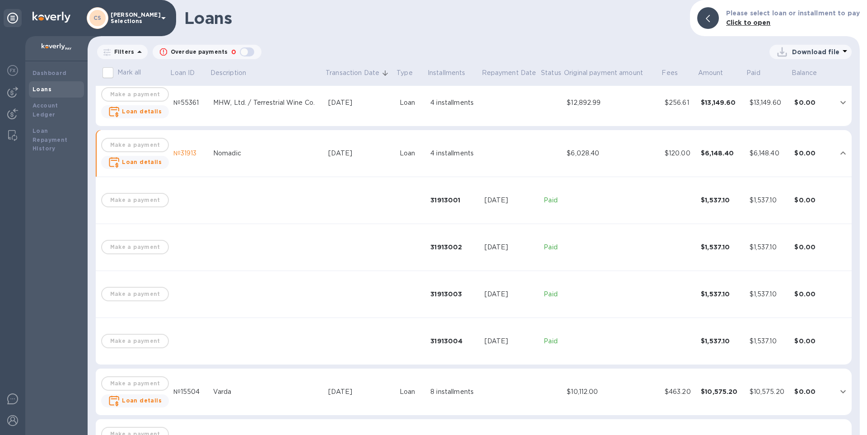
click at [430, 154] on icon "expand row" at bounding box center [843, 152] width 5 height 3
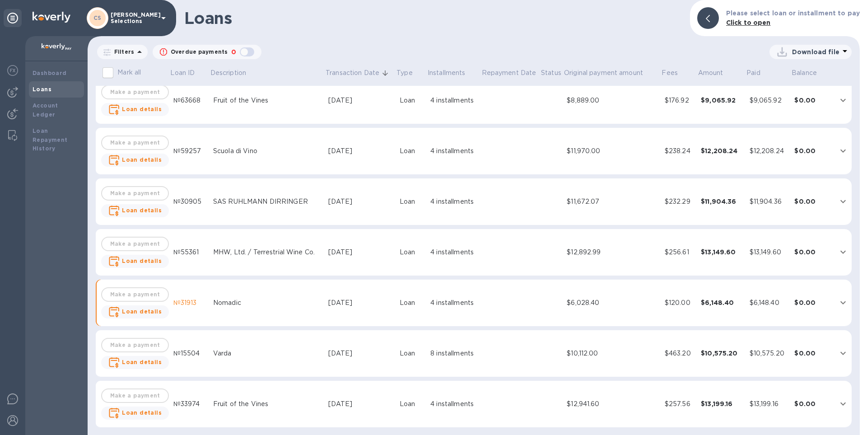
click at [430, 50] on p "Download file" at bounding box center [815, 51] width 47 height 9
click at [430, 96] on li "PDF file" at bounding box center [811, 98] width 61 height 25
click at [42, 108] on b "Account Ledger" at bounding box center [46, 110] width 26 height 16
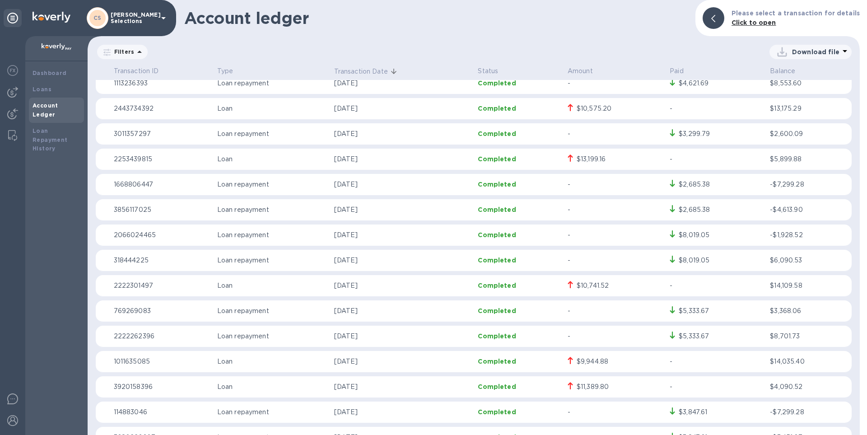
scroll to position [949, 0]
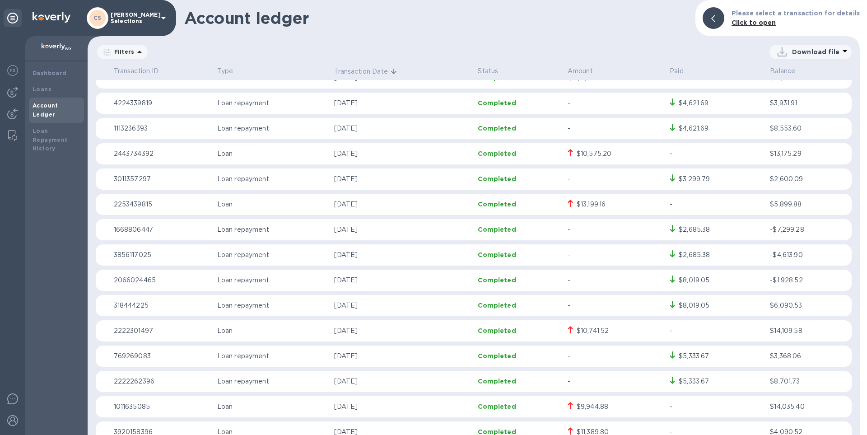
click at [419, 197] on p "[DATE]" at bounding box center [402, 204] width 137 height 9
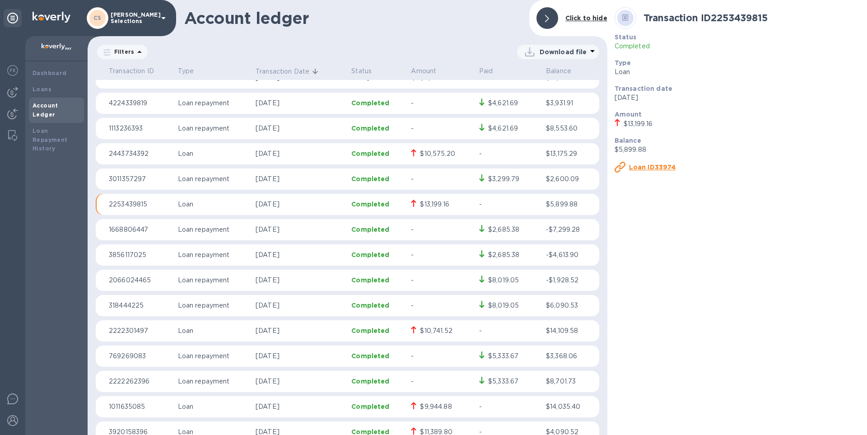
click at [430, 165] on u "Loan ID33974" at bounding box center [652, 167] width 47 height 7
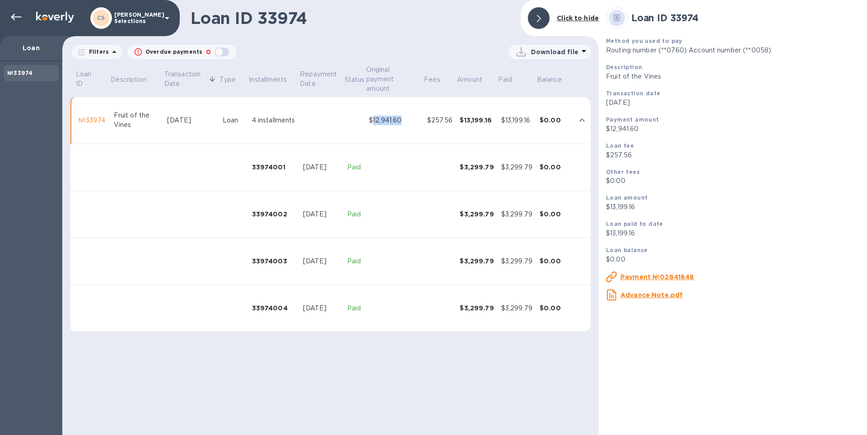
drag, startPoint x: 374, startPoint y: 122, endPoint x: 418, endPoint y: 122, distance: 43.4
click at [418, 122] on div "$12,941.60" at bounding box center [394, 120] width 51 height 9
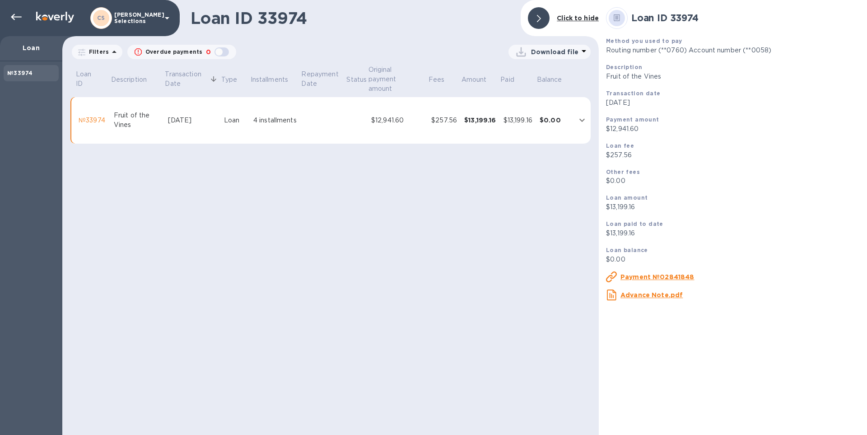
click at [430, 197] on div "Loan ID 33974 Click to hide Filters Overdue payments 0 Download file Loan ID De…" at bounding box center [330, 217] width 537 height 435
click at [430, 197] on u "Payment №02841848" at bounding box center [658, 276] width 74 height 7
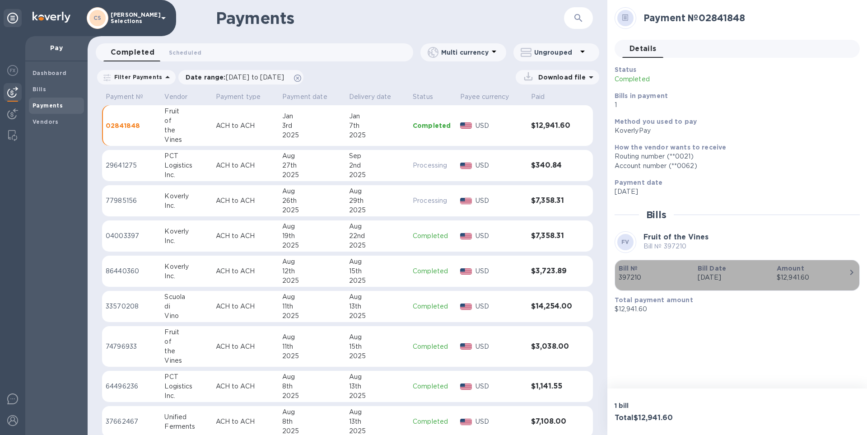
click at [430, 197] on div "$12,941.60" at bounding box center [813, 277] width 72 height 9
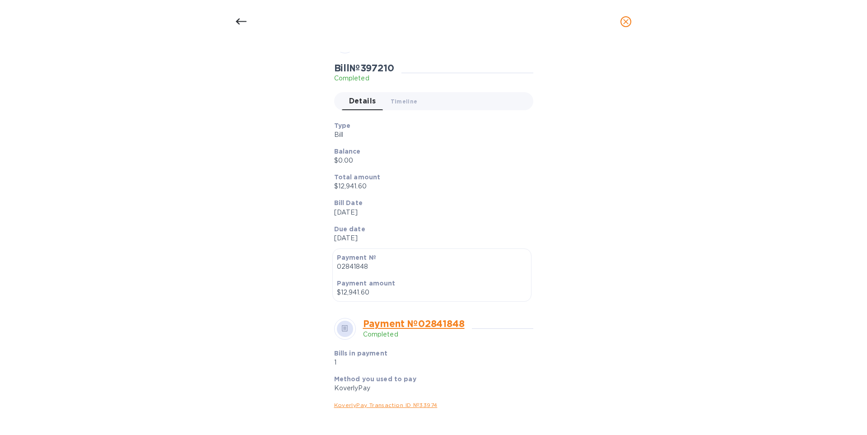
scroll to position [237, 0]
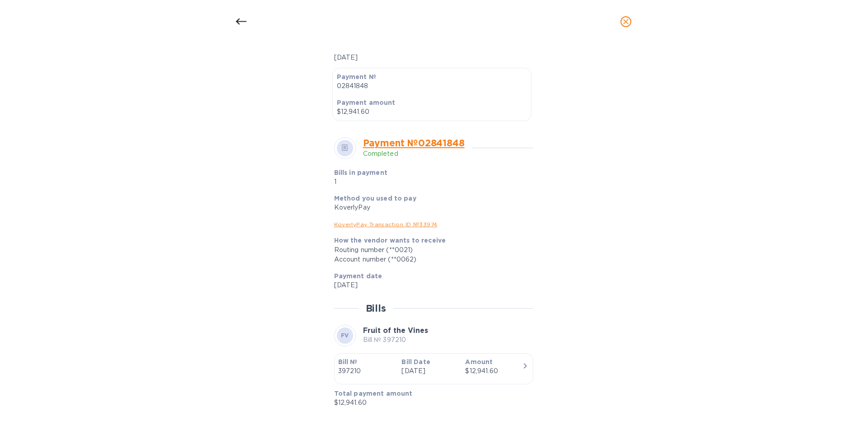
click at [430, 197] on div "$12,941.60" at bounding box center [493, 370] width 56 height 9
click at [242, 17] on icon at bounding box center [241, 21] width 11 height 11
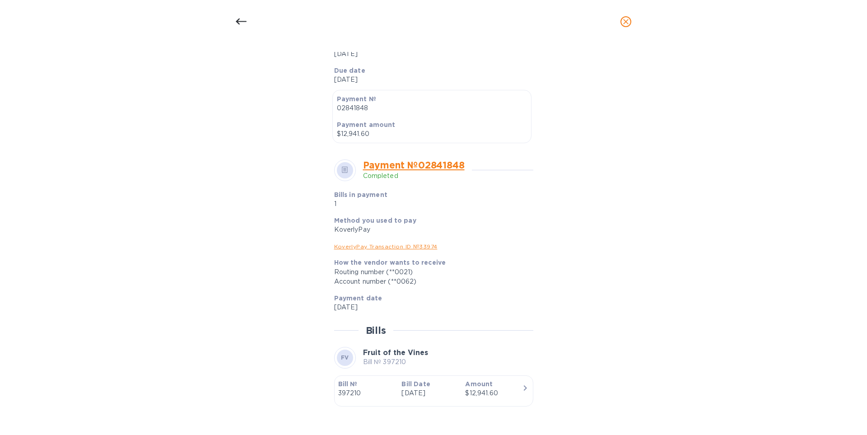
click at [242, 17] on icon at bounding box center [241, 21] width 11 height 11
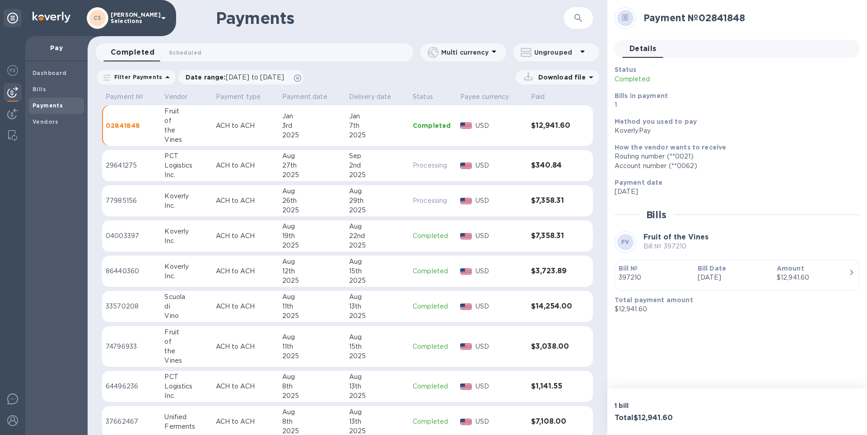
scroll to position [215, 0]
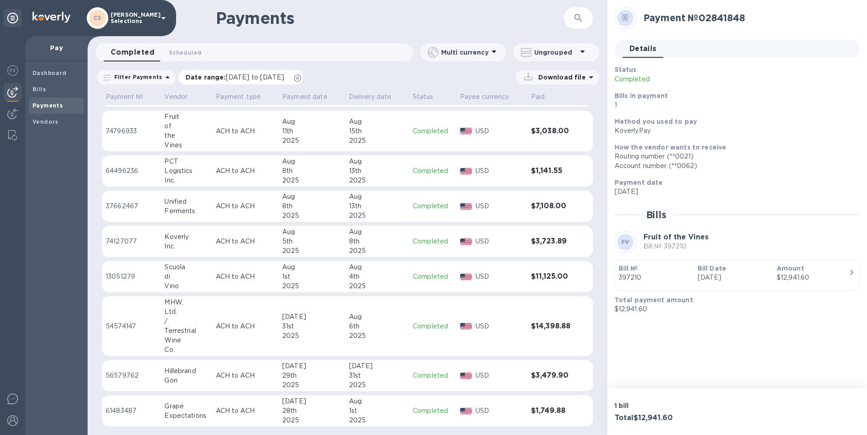
click at [254, 79] on span "[DATE] to [DATE]" at bounding box center [255, 77] width 58 height 7
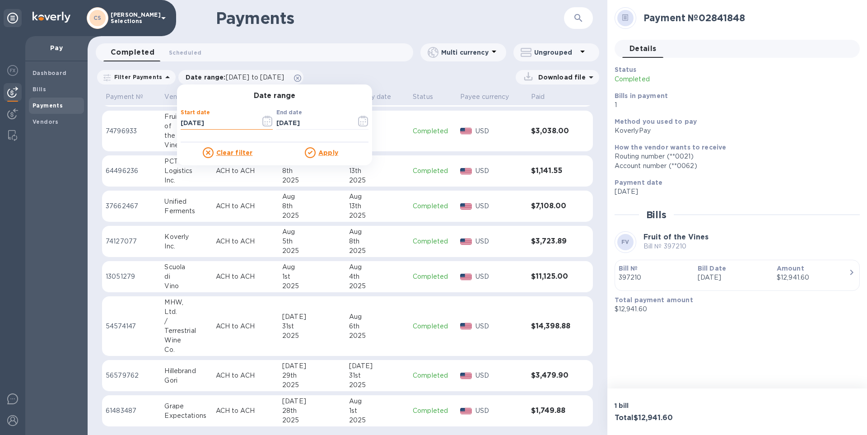
click at [196, 129] on input "[DATE]" at bounding box center [217, 124] width 73 height 14
type input "[DATE]"
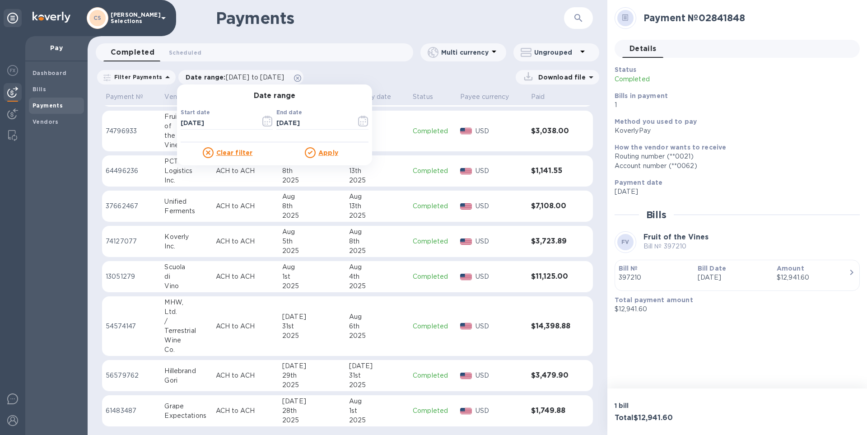
click at [318, 153] on u "Apply" at bounding box center [328, 152] width 20 height 7
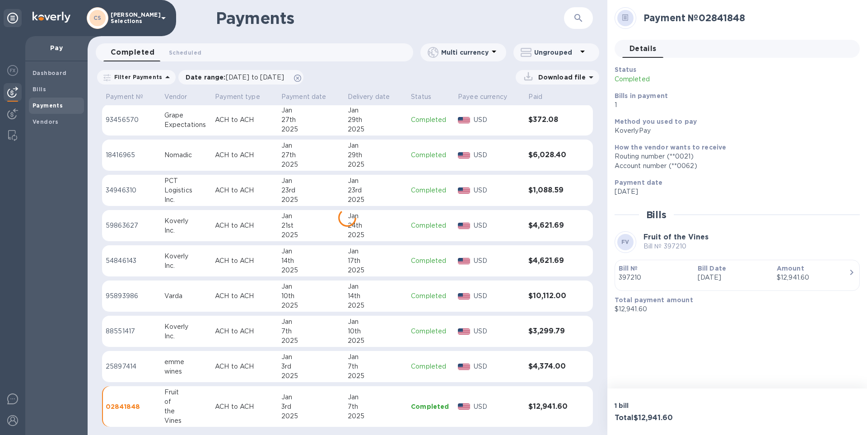
scroll to position [810, 0]
click at [396, 121] on div "29th" at bounding box center [376, 119] width 56 height 9
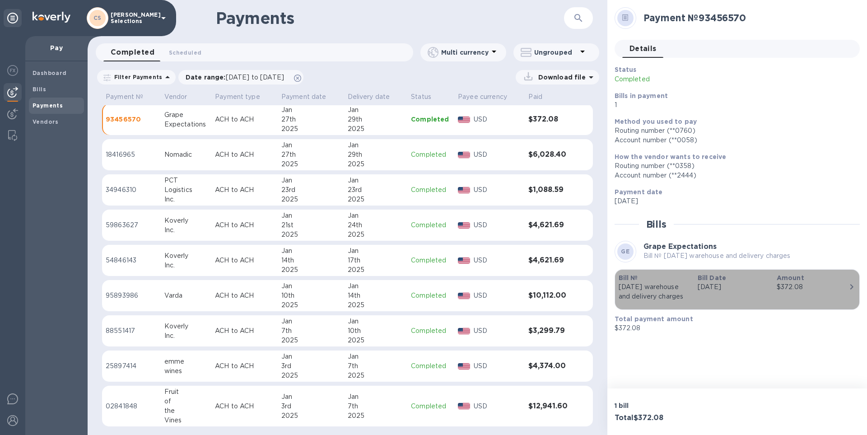
click at [430, 197] on div "Amount $372.08" at bounding box center [812, 287] width 79 height 35
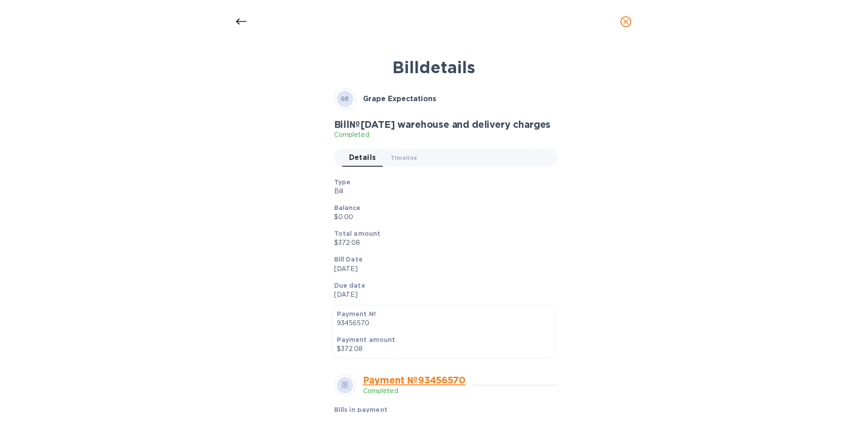
click at [238, 17] on icon at bounding box center [241, 21] width 11 height 11
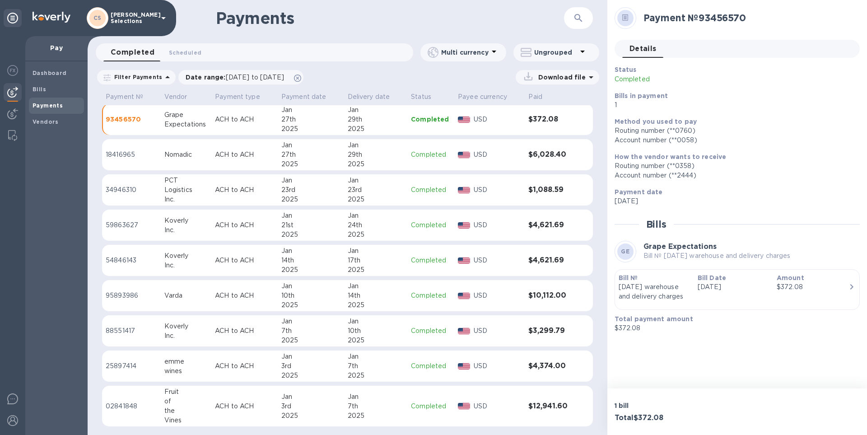
click at [337, 197] on div "2025" at bounding box center [310, 304] width 59 height 9
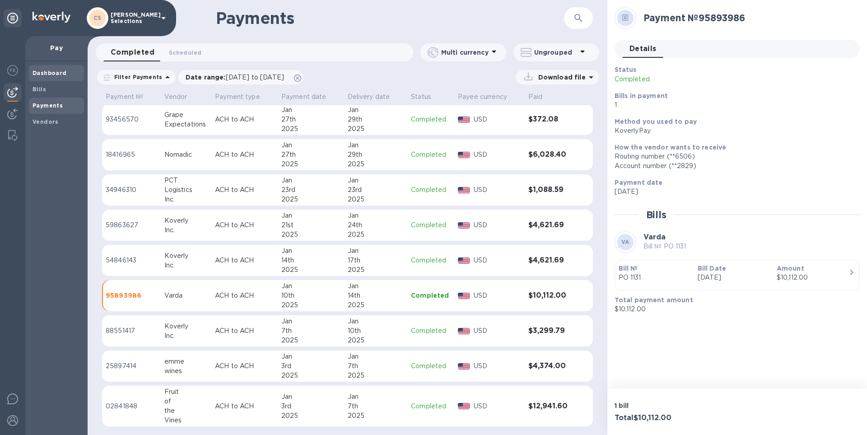
click at [51, 76] on b "Dashboard" at bounding box center [50, 73] width 34 height 7
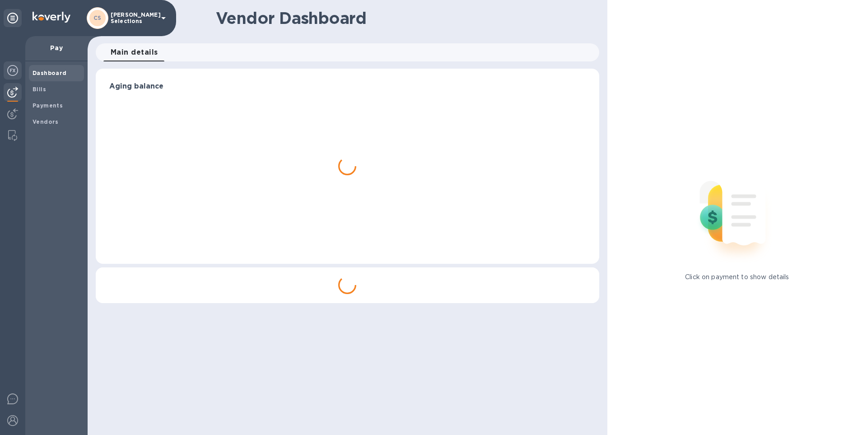
click at [15, 75] on img at bounding box center [12, 70] width 11 height 11
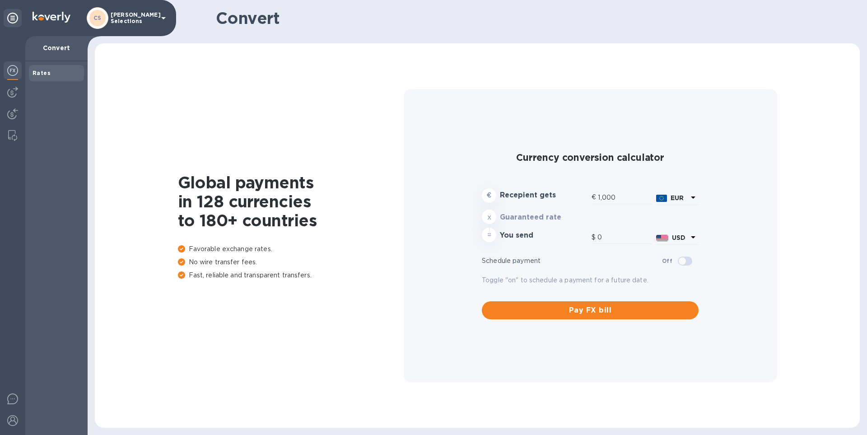
type input "1,170.95"
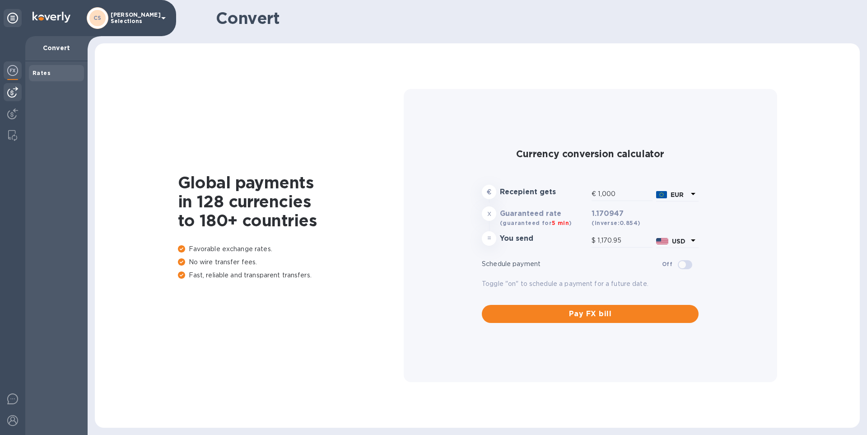
click at [10, 89] on img at bounding box center [12, 92] width 11 height 11
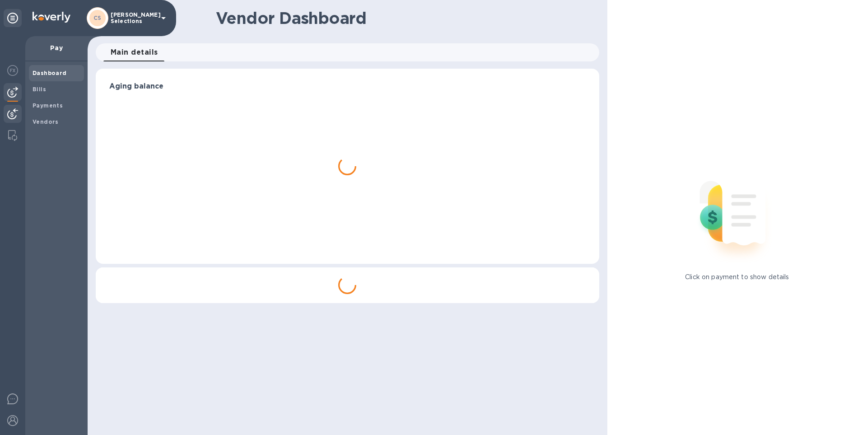
click at [13, 107] on div at bounding box center [13, 115] width 18 height 20
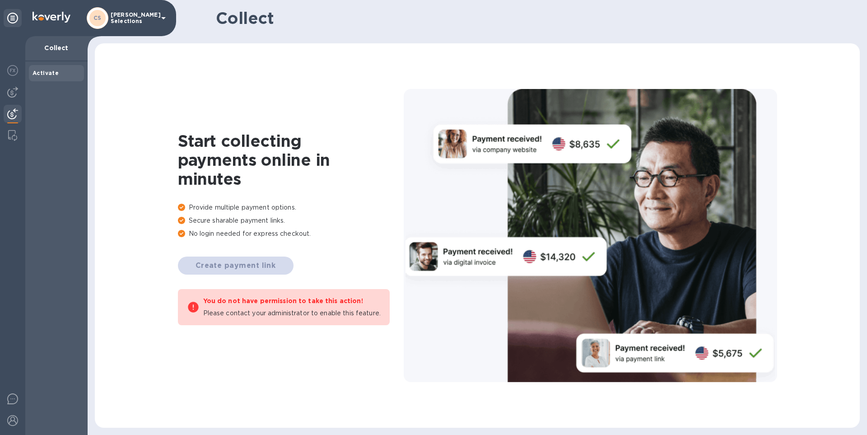
click at [14, 83] on div at bounding box center [12, 235] width 25 height 399
click at [10, 92] on img at bounding box center [12, 92] width 11 height 11
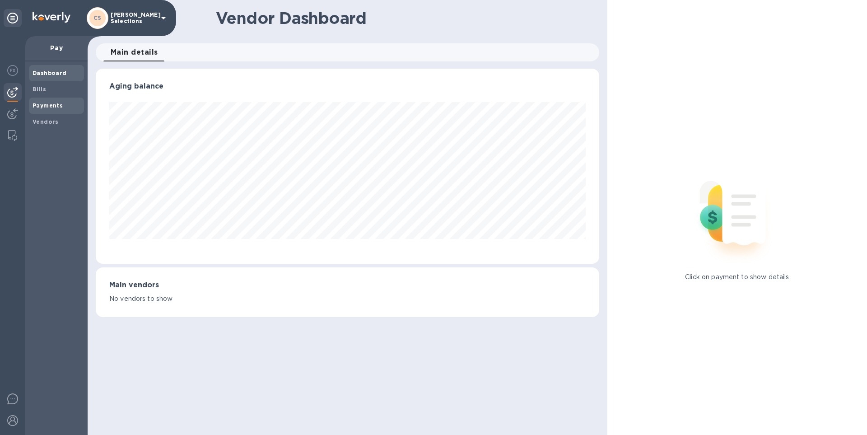
scroll to position [195, 503]
click at [52, 109] on span "Payments" at bounding box center [48, 105] width 30 height 9
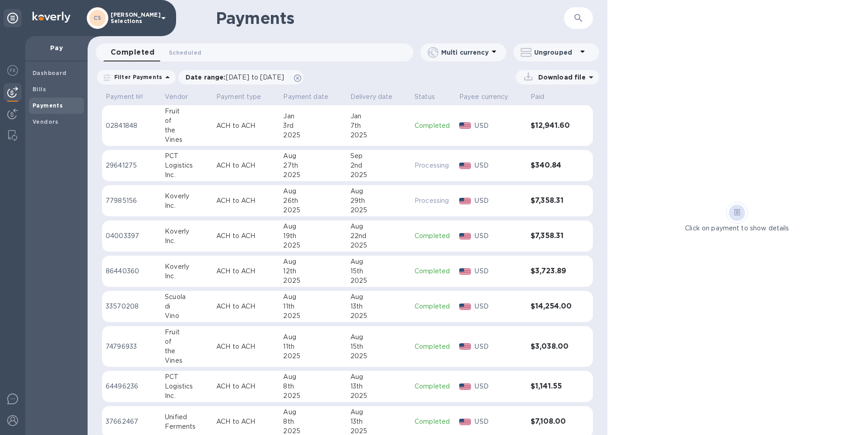
click at [370, 184] on table "Payment № Vendor Payment type Payment date Delivery date Status Payee currency …" at bounding box center [347, 369] width 491 height 561
click at [374, 194] on div "Aug" at bounding box center [379, 191] width 57 height 9
click at [120, 197] on p "77985156" at bounding box center [132, 200] width 52 height 9
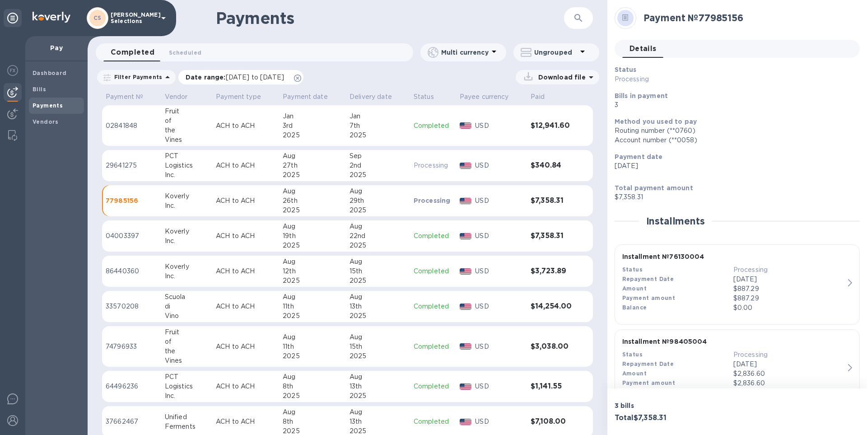
click at [249, 80] on span "[DATE] to [DATE]" at bounding box center [255, 77] width 58 height 7
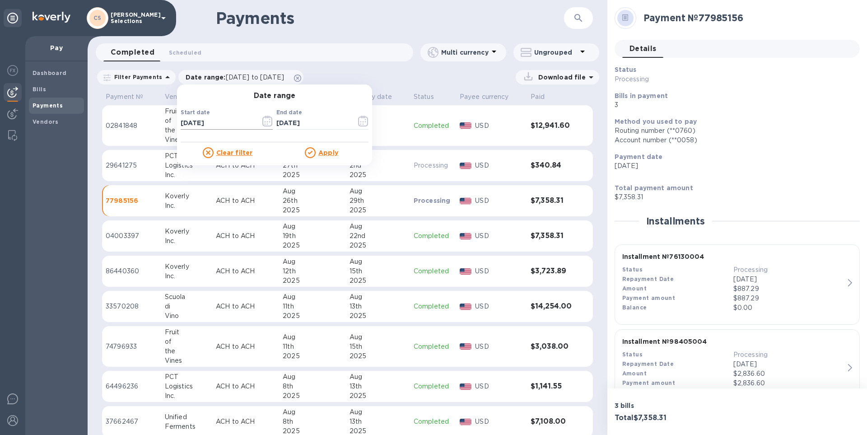
click at [201, 123] on input "[DATE]" at bounding box center [217, 124] width 73 height 14
type input "[DATE]"
click at [329, 155] on u "Apply" at bounding box center [328, 152] width 20 height 7
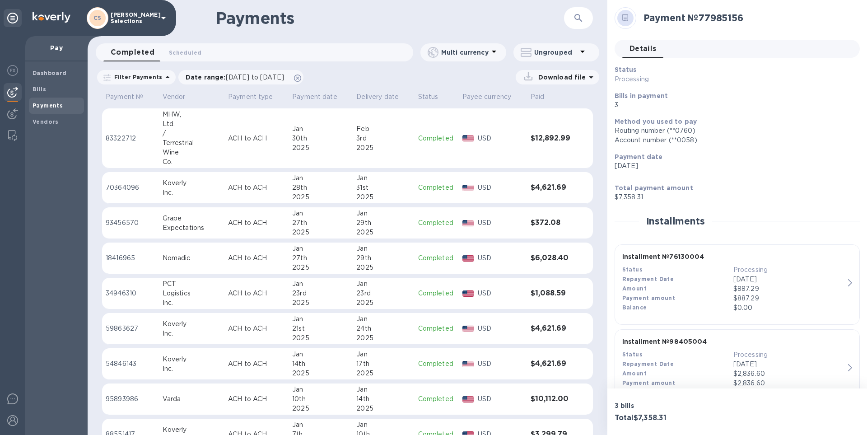
scroll to position [2353, 0]
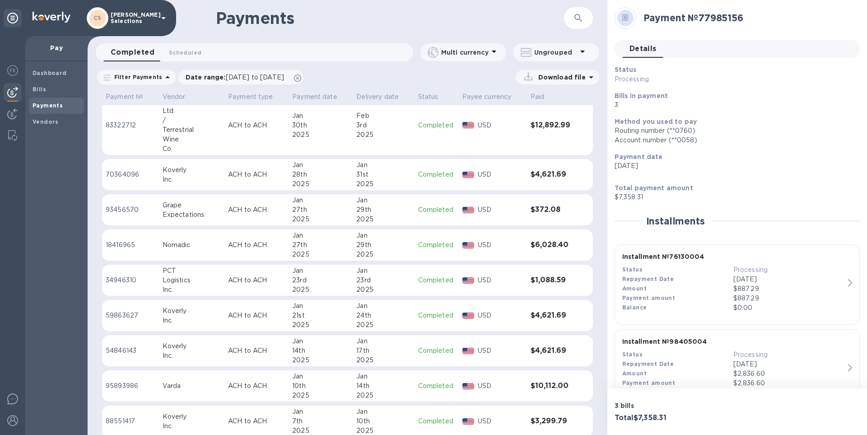
click at [400, 197] on div "2025" at bounding box center [383, 219] width 54 height 9
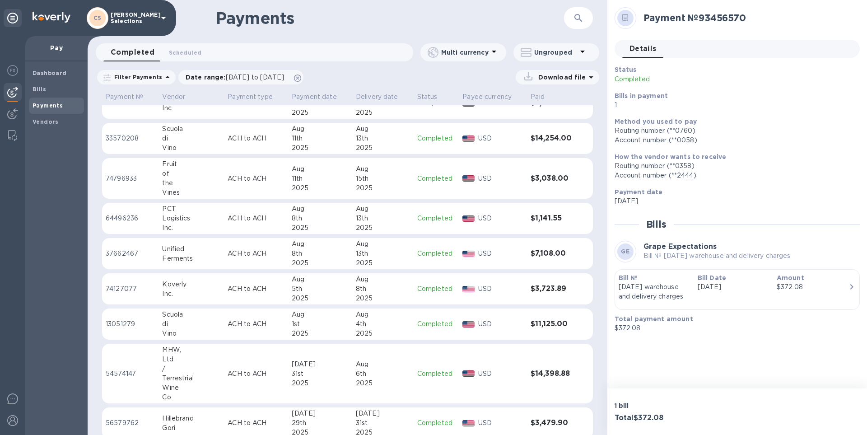
scroll to position [181, 0]
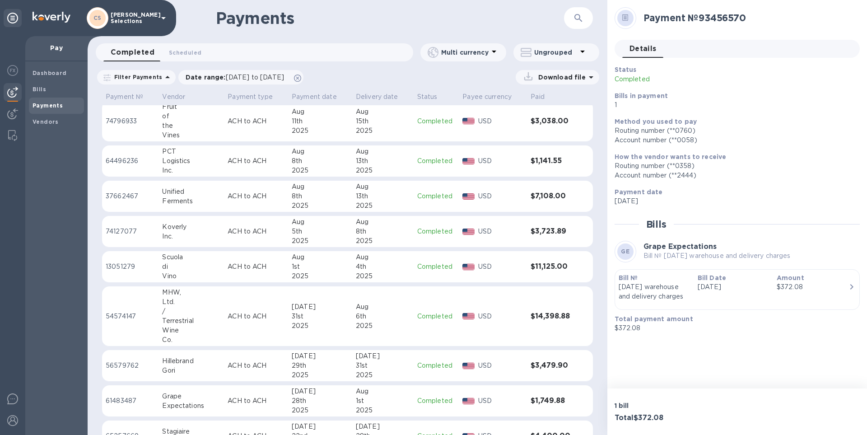
click at [386, 197] on div "Aug" at bounding box center [383, 306] width 54 height 9
click at [430, 197] on icon "button" at bounding box center [852, 281] width 11 height 11
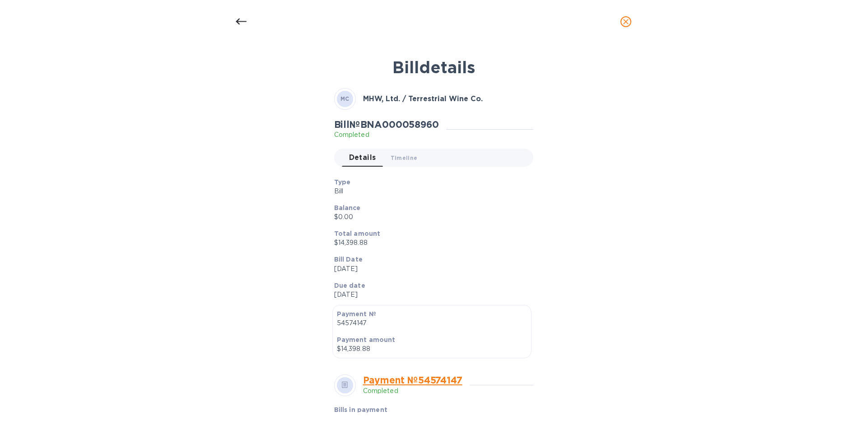
click at [233, 22] on div at bounding box center [241, 22] width 22 height 22
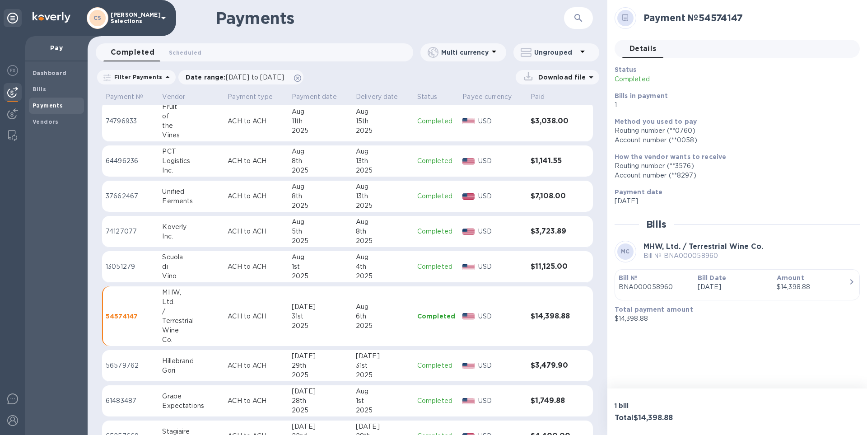
click at [402, 197] on div "31st" at bounding box center [383, 365] width 54 height 9
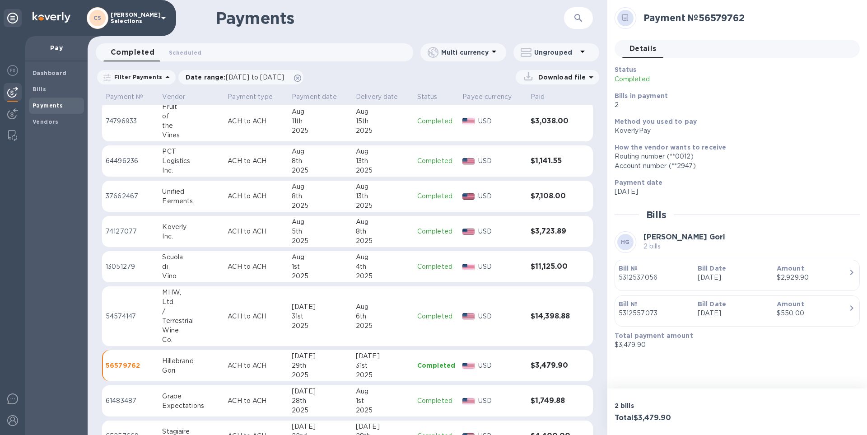
click at [356, 197] on div "2025" at bounding box center [383, 325] width 54 height 9
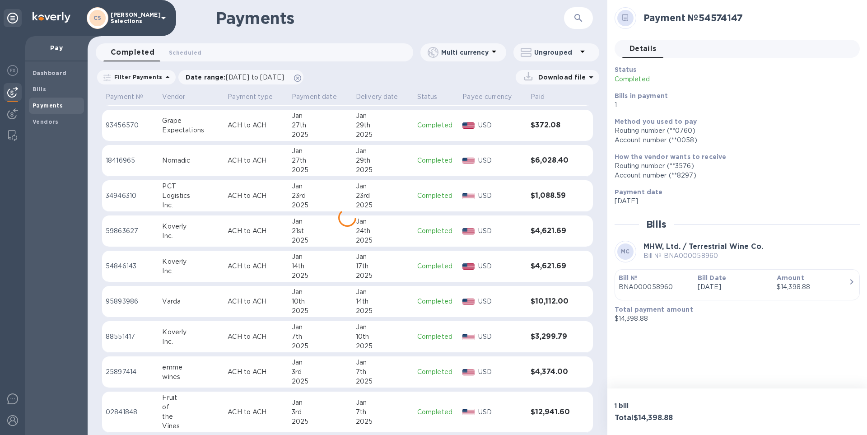
scroll to position [2439, 0]
click at [380, 196] on div "23rd" at bounding box center [383, 193] width 54 height 9
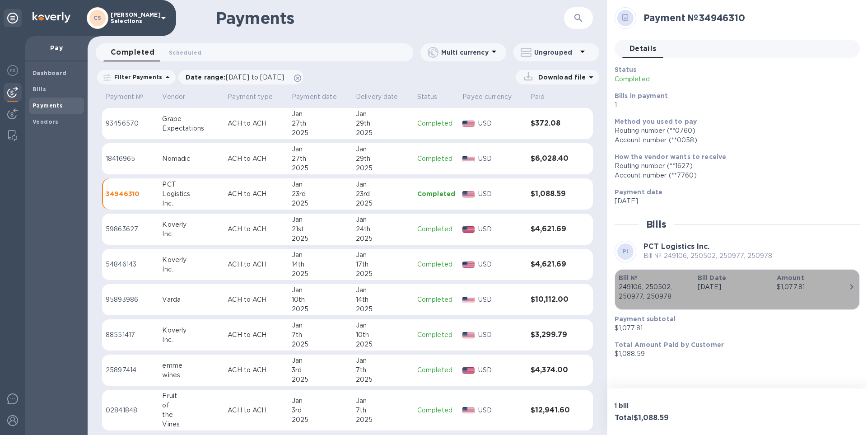
click at [430, 197] on div "$1,077.81" at bounding box center [813, 286] width 72 height 9
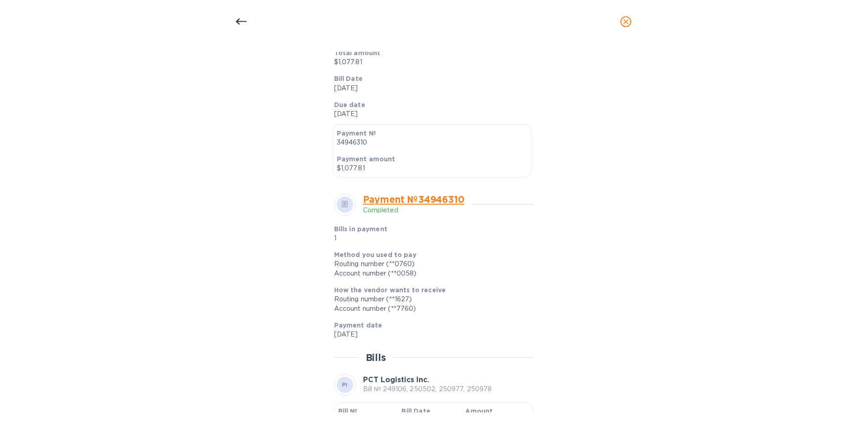
scroll to position [266, 0]
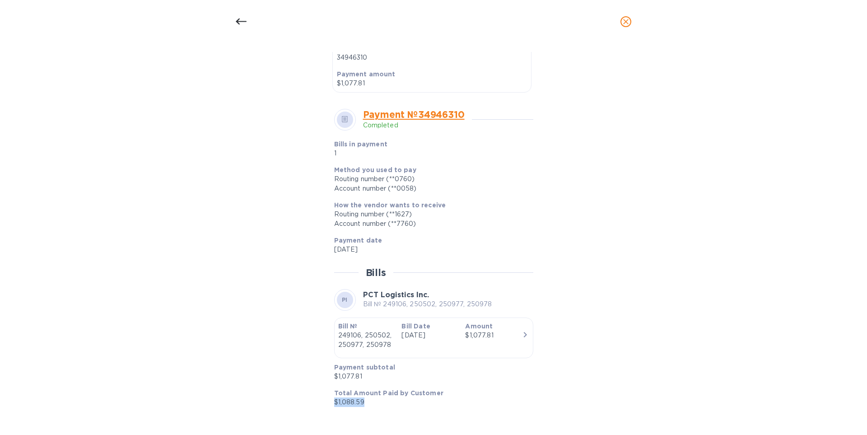
drag, startPoint x: 332, startPoint y: 402, endPoint x: 368, endPoint y: 398, distance: 36.4
click at [368, 197] on div "Total Amount Paid by Customer $1,088.59" at bounding box center [430, 398] width 199 height 26
click at [405, 197] on p "$1,088.59" at bounding box center [430, 402] width 192 height 9
click at [242, 22] on icon at bounding box center [241, 21] width 11 height 11
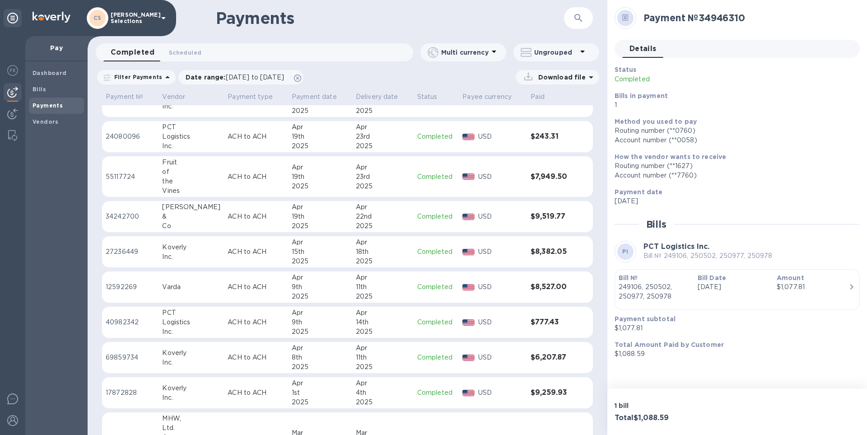
scroll to position [1355, 0]
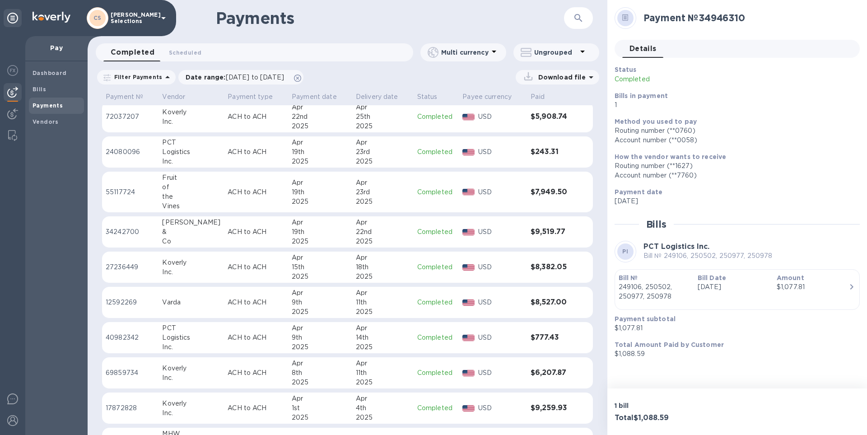
click at [341, 197] on td "[DATE]" at bounding box center [320, 268] width 64 height 32
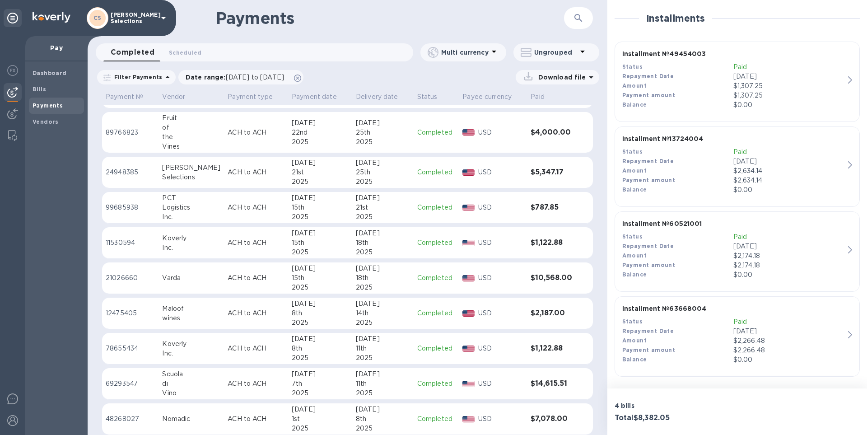
scroll to position [497, 0]
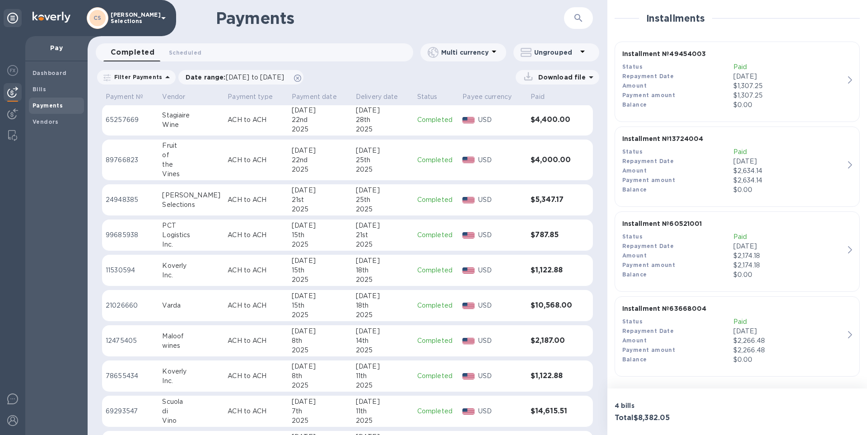
click at [319, 197] on div "21st" at bounding box center [320, 199] width 57 height 9
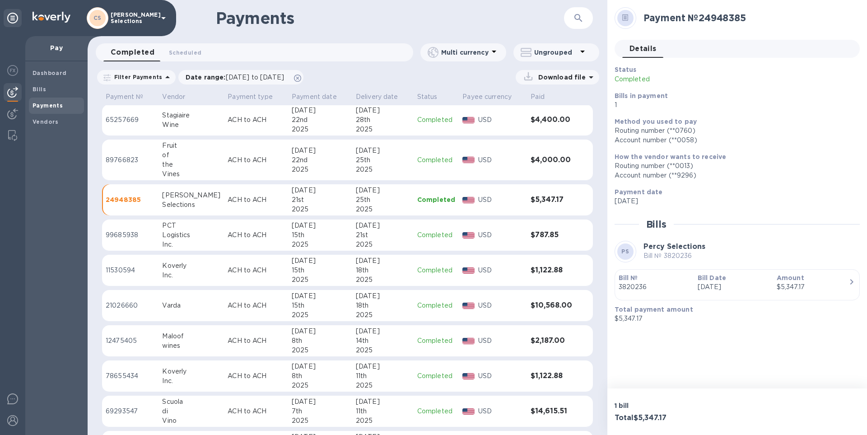
click at [372, 171] on div "2025" at bounding box center [383, 169] width 54 height 9
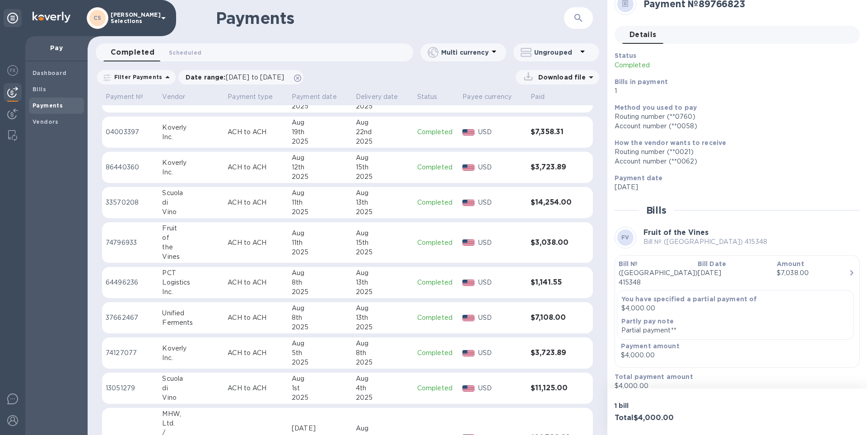
scroll to position [45, 0]
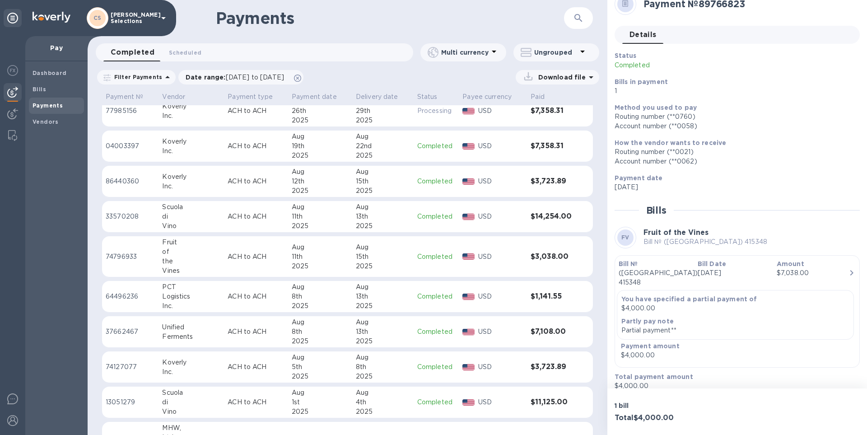
click at [356, 197] on div "2025" at bounding box center [383, 266] width 54 height 9
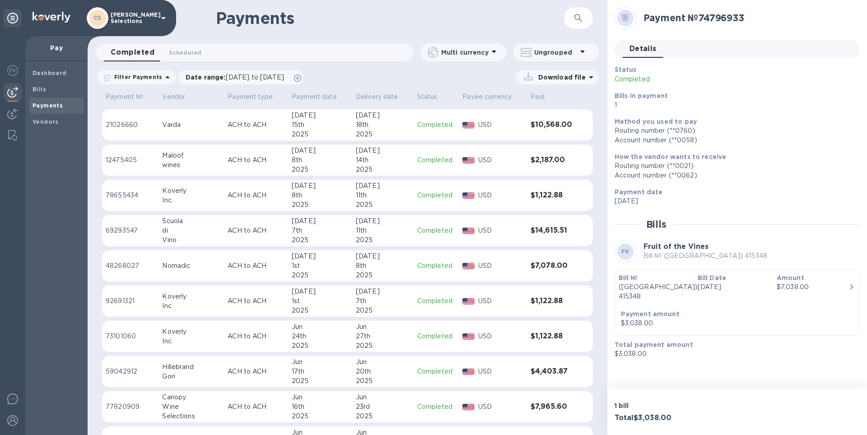
scroll to position [949, 0]
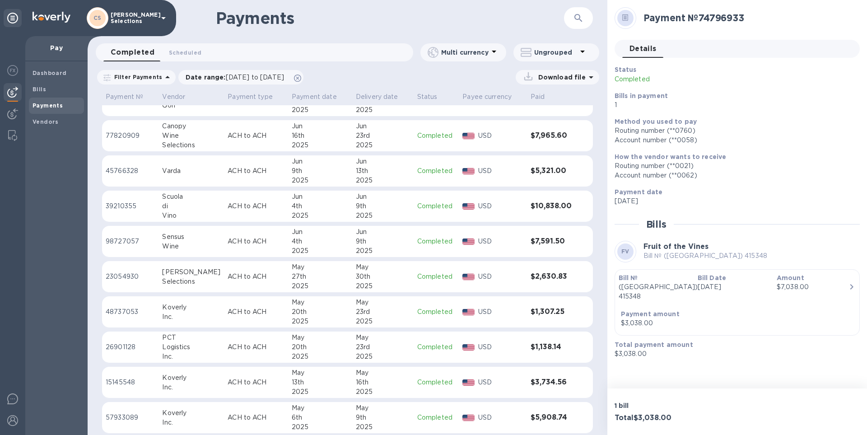
click at [317, 197] on div "4th" at bounding box center [320, 241] width 57 height 9
click at [370, 197] on div "2025" at bounding box center [383, 215] width 54 height 9
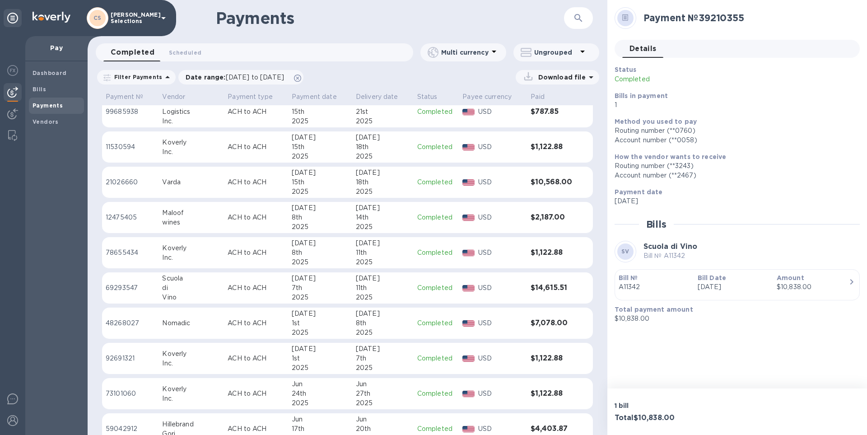
scroll to position [587, 0]
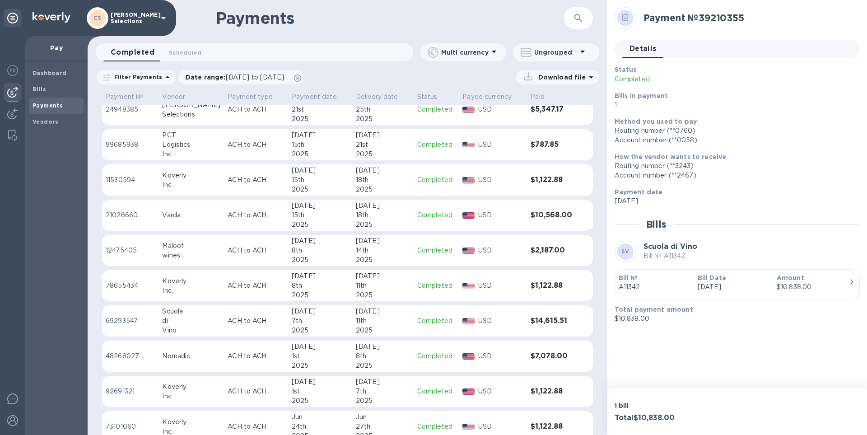
click at [390, 197] on div "18th" at bounding box center [383, 215] width 54 height 9
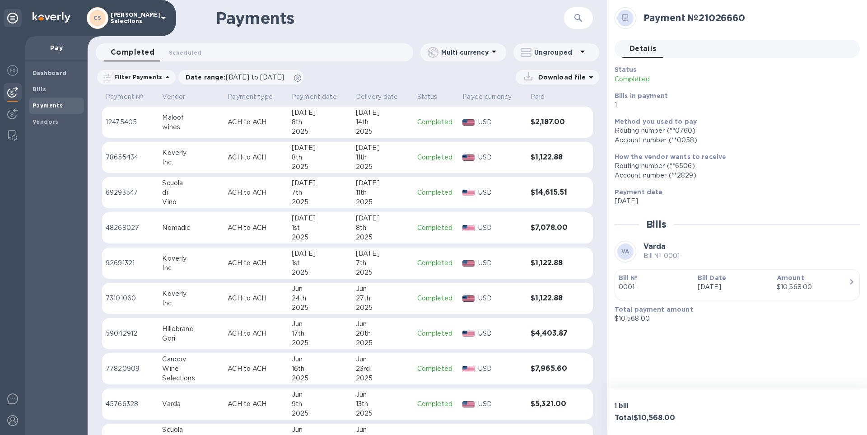
scroll to position [813, 0]
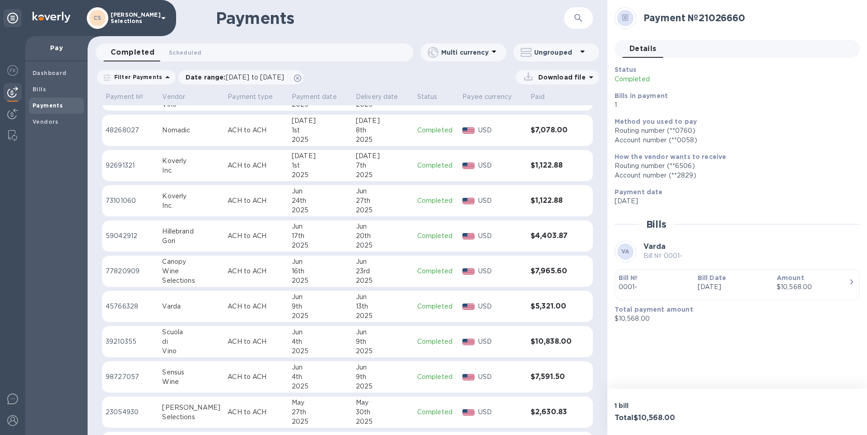
click at [372, 197] on div "23rd" at bounding box center [383, 271] width 54 height 9
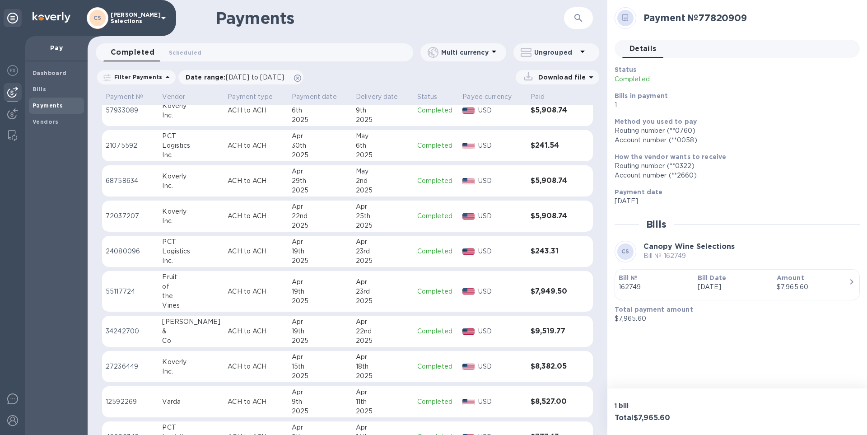
scroll to position [1355, 0]
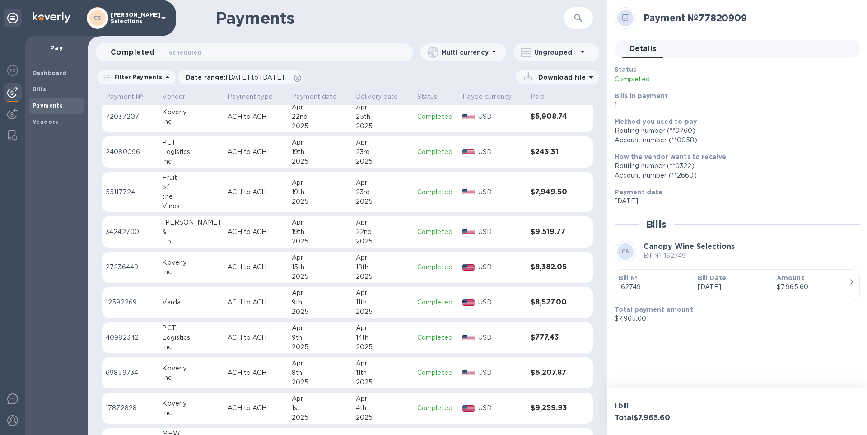
click at [356, 197] on div "18th" at bounding box center [383, 266] width 54 height 9
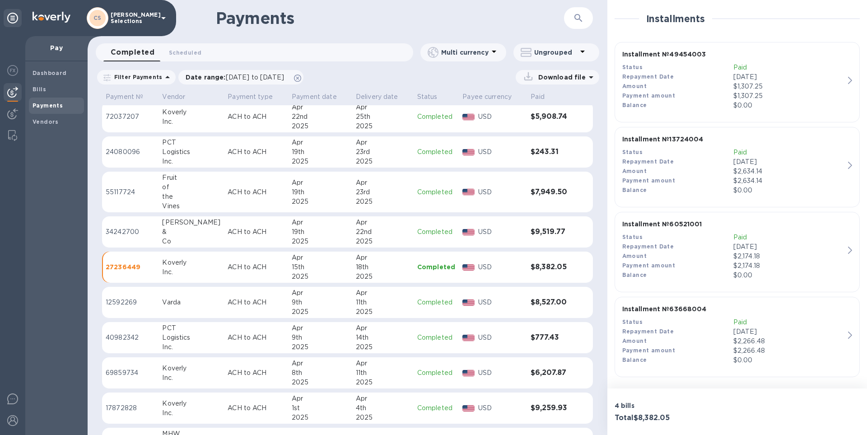
scroll to position [203, 0]
